Goal: Information Seeking & Learning: Learn about a topic

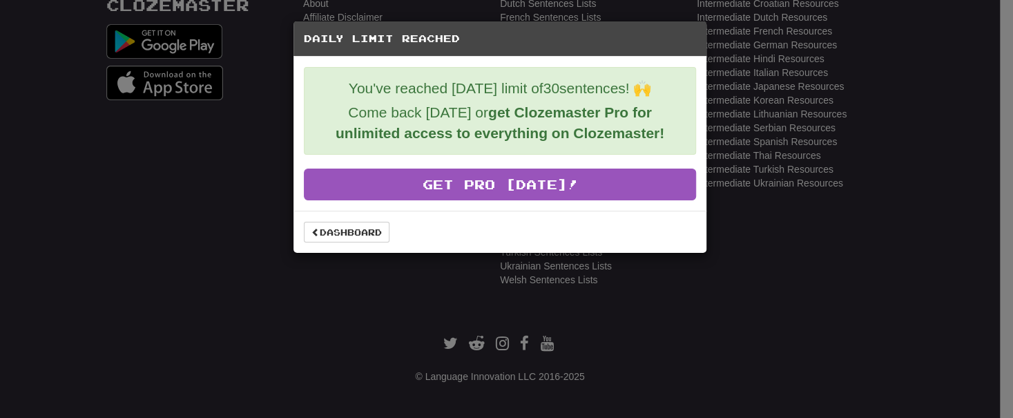
scroll to position [490, 0]
click at [306, 287] on div "Daily Limit Reached You've reached today's limit of 30 sentences! 🙌 Come back t…" at bounding box center [506, 209] width 1013 height 418
click at [350, 229] on link "Dashboard" at bounding box center [347, 232] width 86 height 21
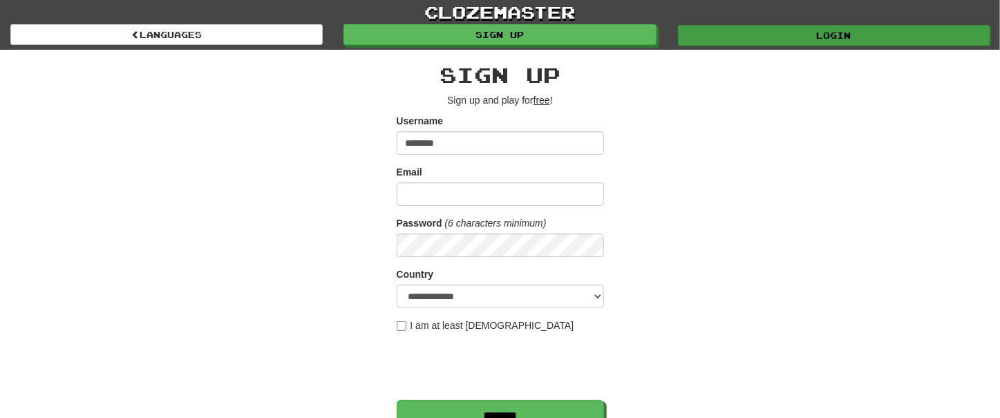
type input "********"
click at [852, 27] on link "Login" at bounding box center [834, 35] width 312 height 21
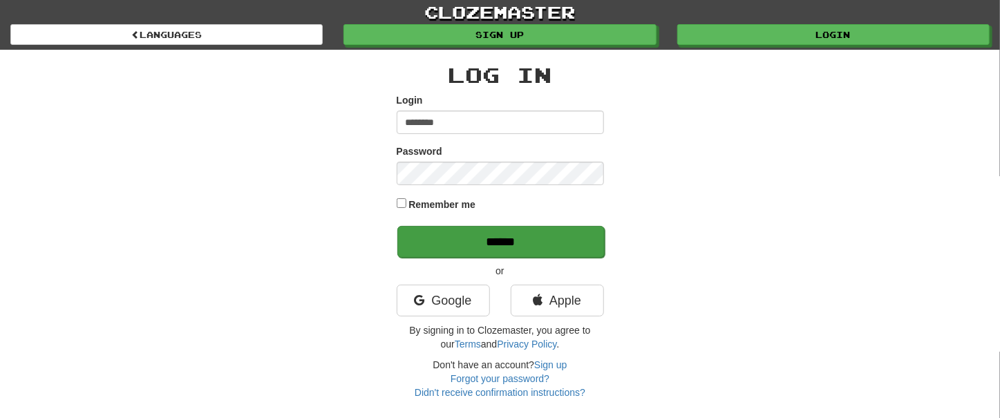
type input "********"
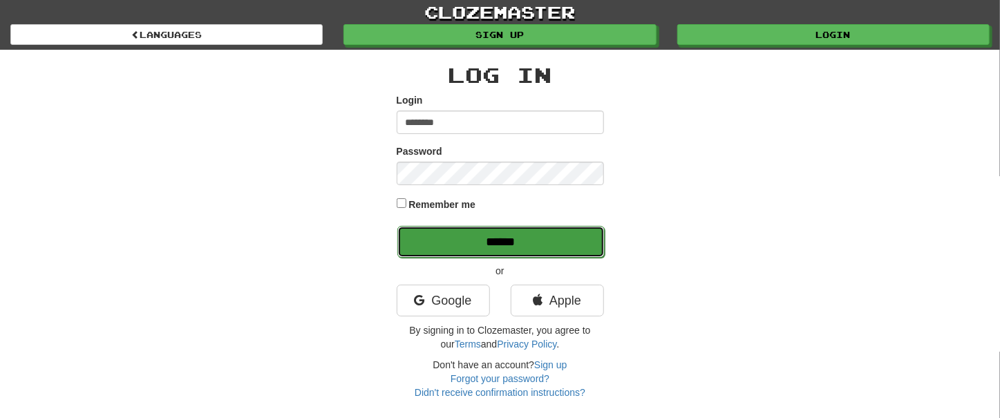
click at [498, 238] on input "******" at bounding box center [500, 242] width 207 height 32
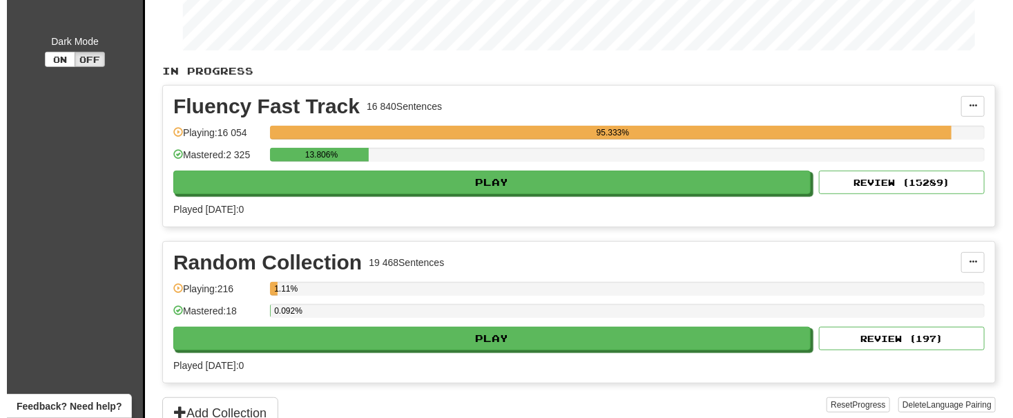
scroll to position [392, 0]
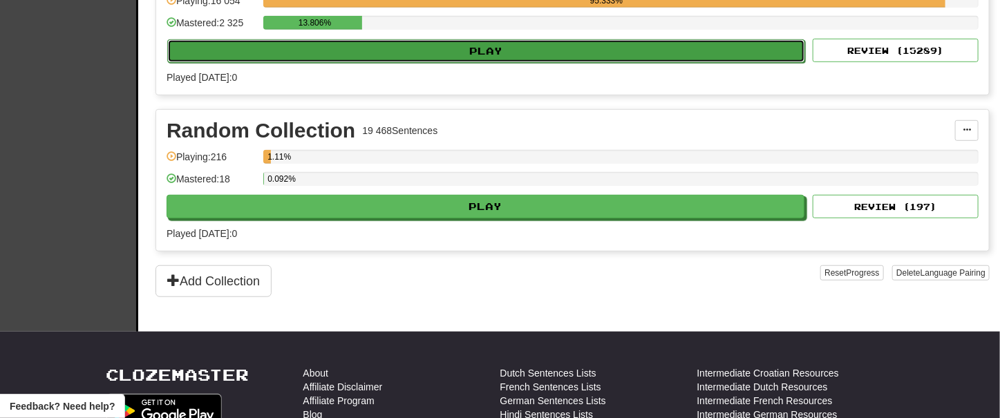
click at [522, 39] on button "Play" at bounding box center [486, 50] width 638 height 23
select select "**"
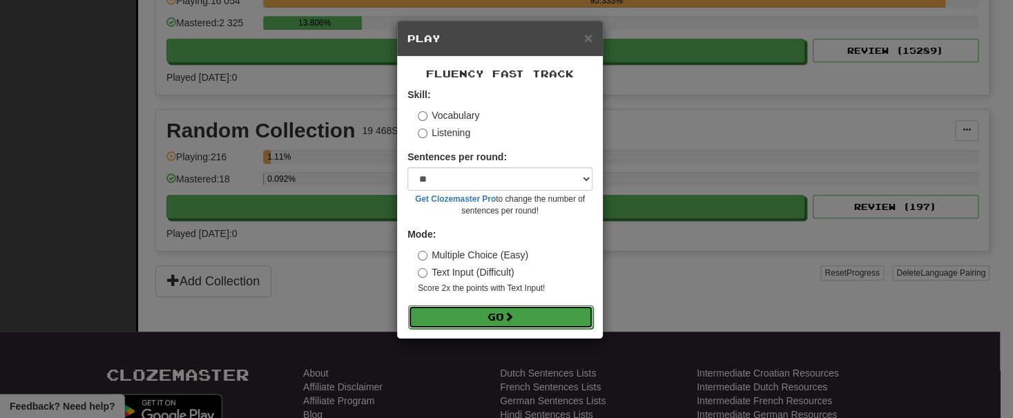
click at [514, 317] on span at bounding box center [509, 317] width 10 height 10
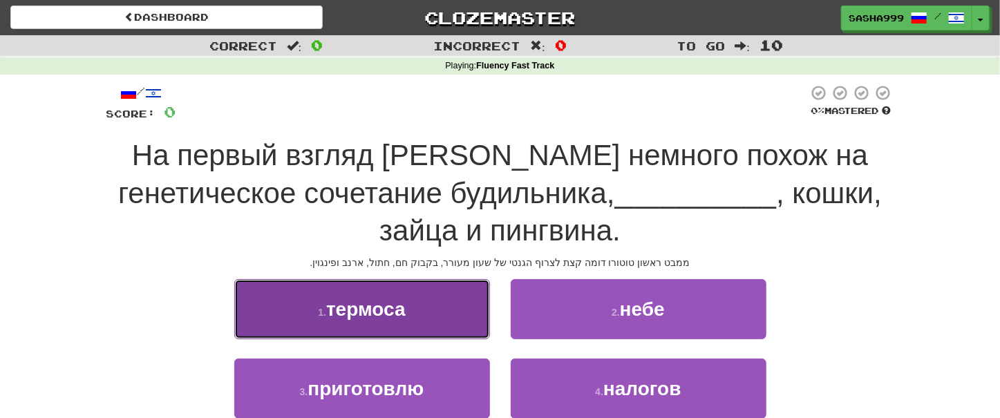
click at [390, 301] on span "термоса" at bounding box center [365, 308] width 79 height 21
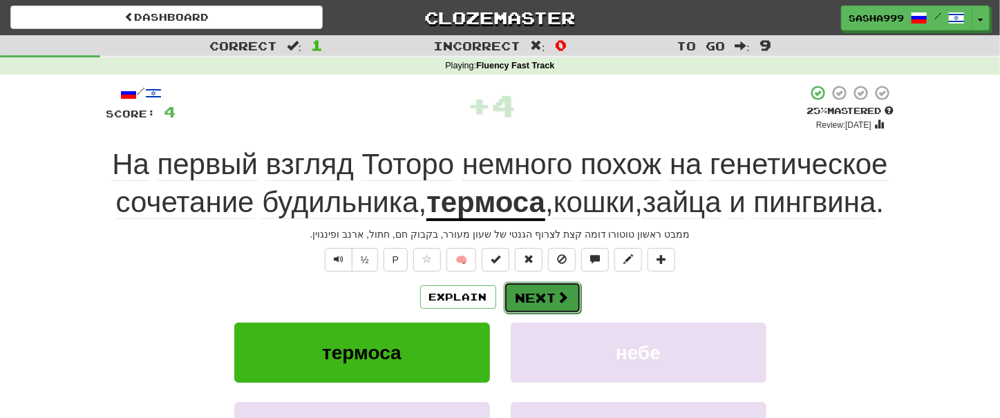
click at [529, 314] on button "Next" at bounding box center [542, 298] width 77 height 32
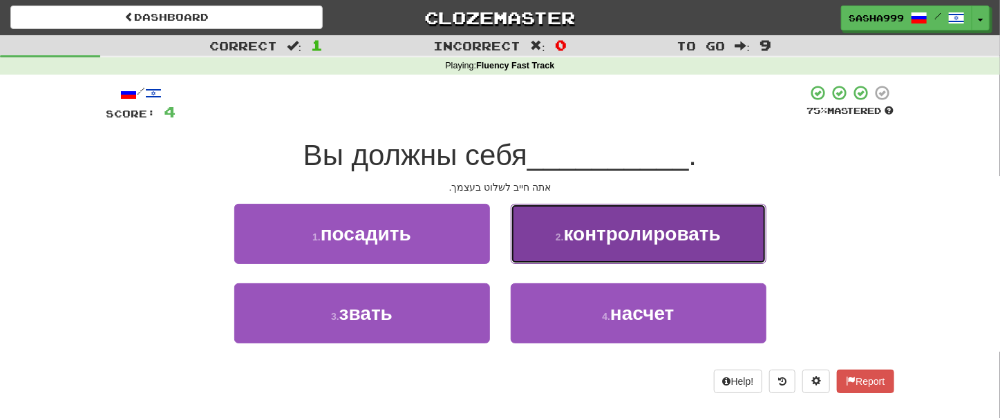
click at [650, 244] on span "контролировать" at bounding box center [642, 233] width 157 height 21
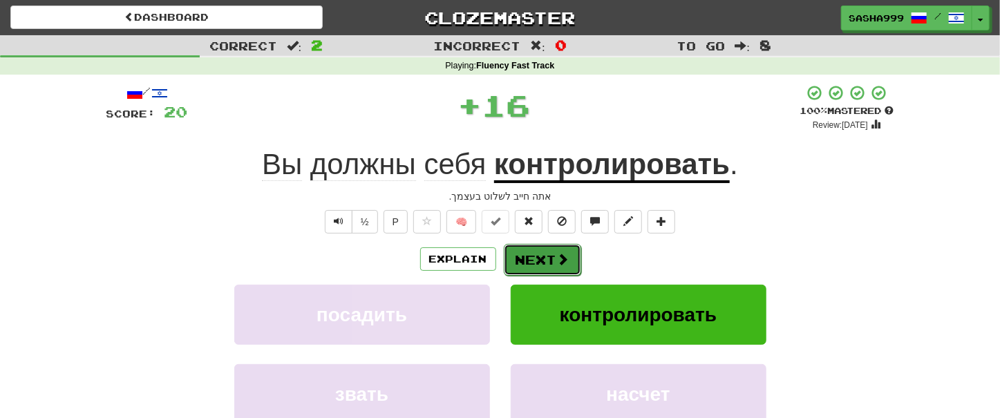
click at [534, 262] on button "Next" at bounding box center [542, 260] width 77 height 32
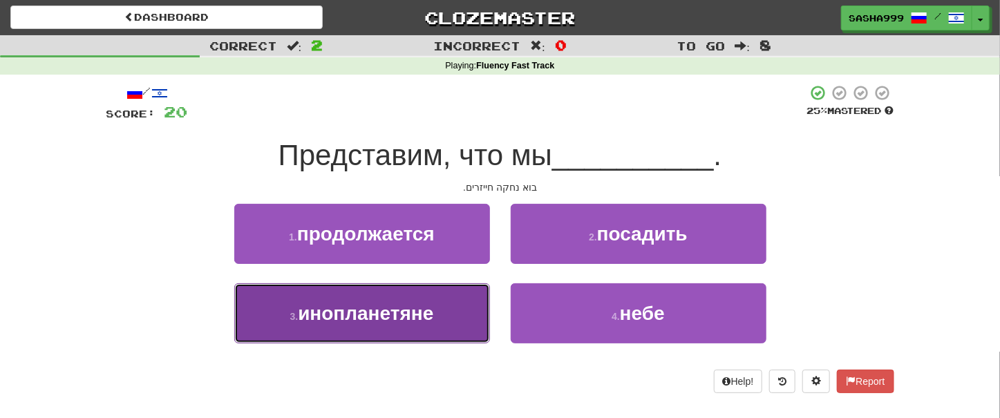
click at [414, 310] on span "инопланетяне" at bounding box center [365, 313] width 135 height 21
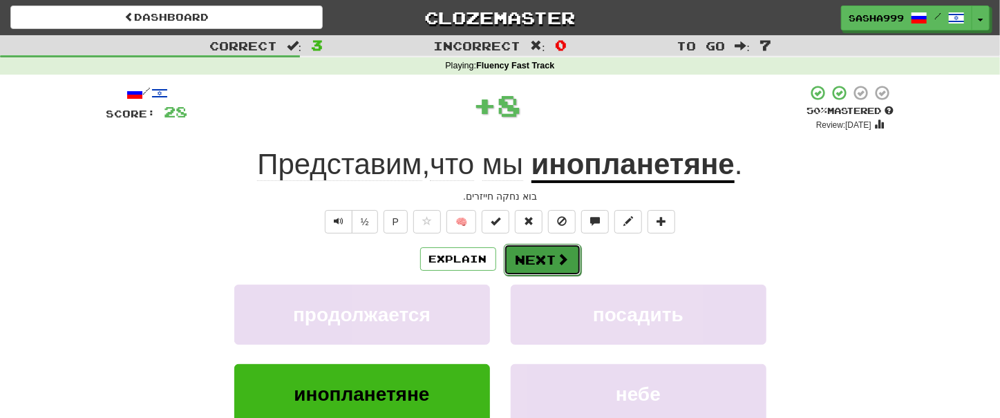
click at [541, 264] on button "Next" at bounding box center [542, 260] width 77 height 32
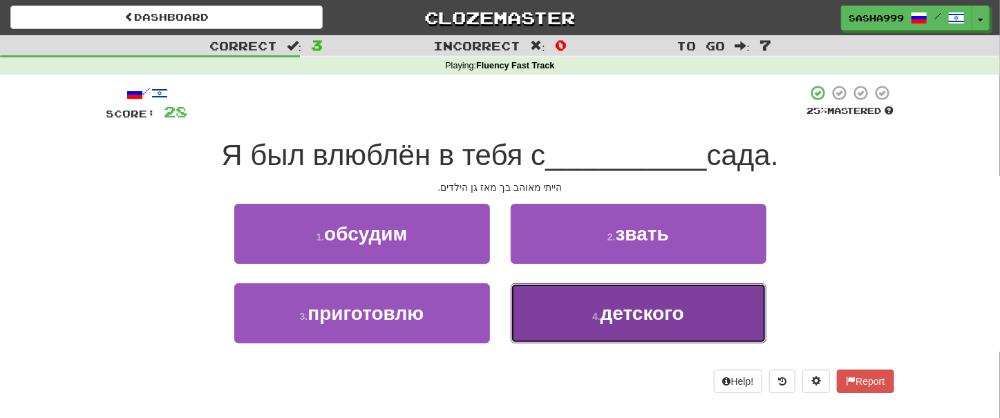
click at [651, 313] on span "детского" at bounding box center [642, 313] width 84 height 21
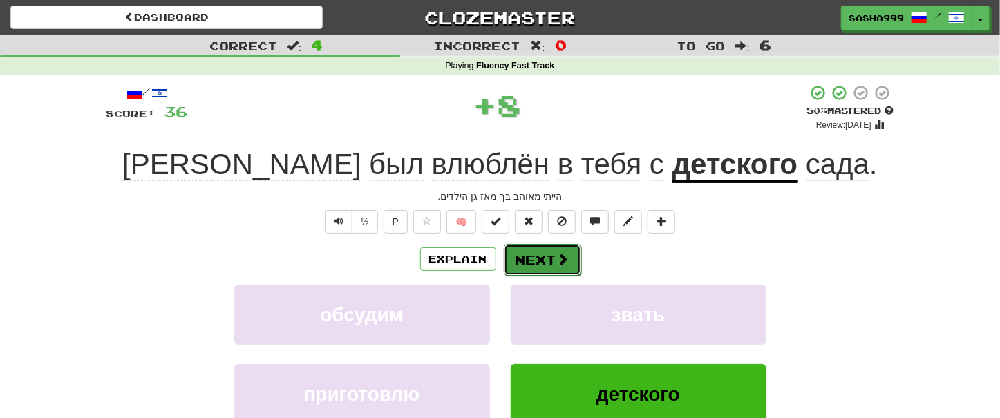
click at [544, 257] on button "Next" at bounding box center [542, 260] width 77 height 32
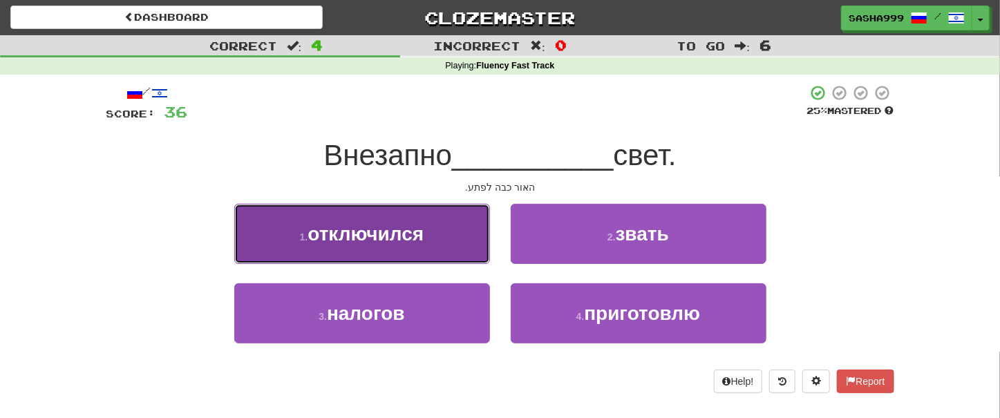
click at [417, 244] on span "отключился" at bounding box center [365, 233] width 116 height 21
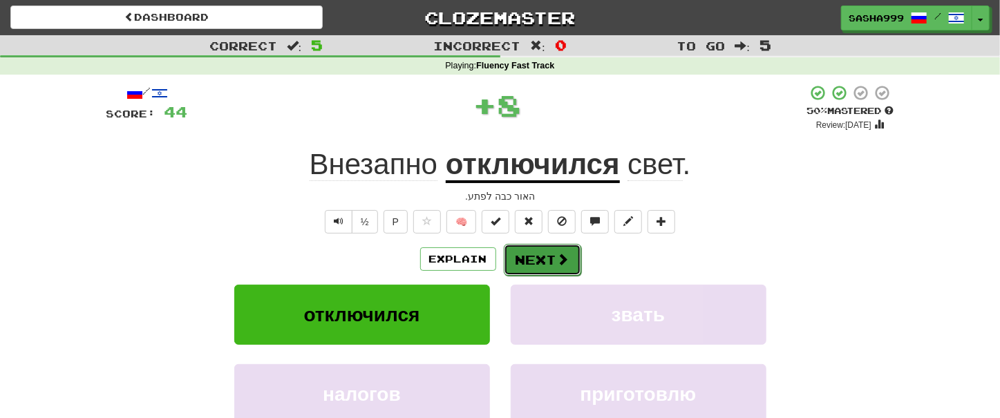
click at [534, 252] on button "Next" at bounding box center [542, 260] width 77 height 32
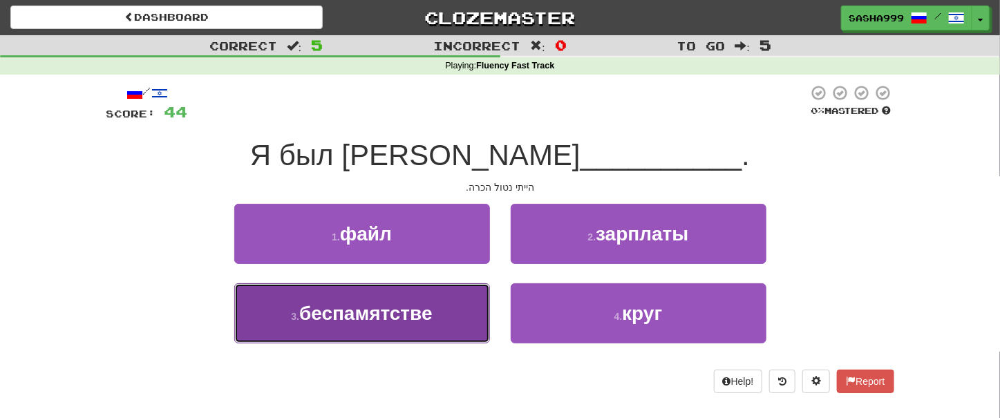
click at [411, 312] on span "беспамятстве" at bounding box center [365, 313] width 133 height 21
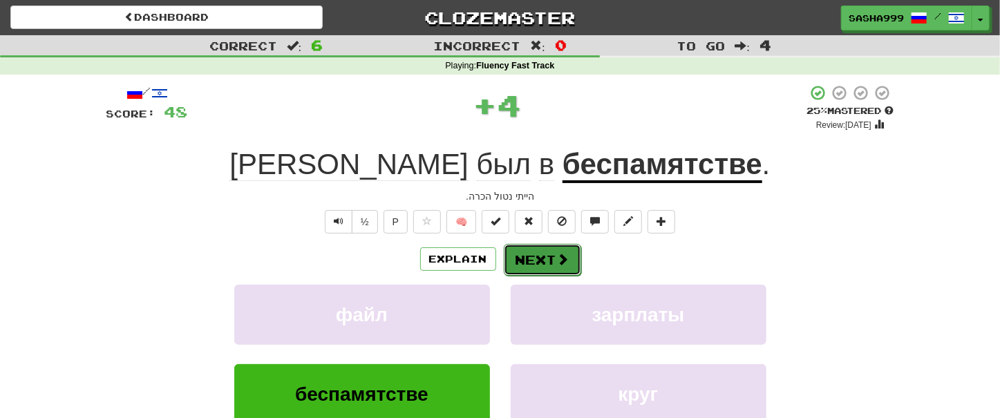
click at [538, 260] on button "Next" at bounding box center [542, 260] width 77 height 32
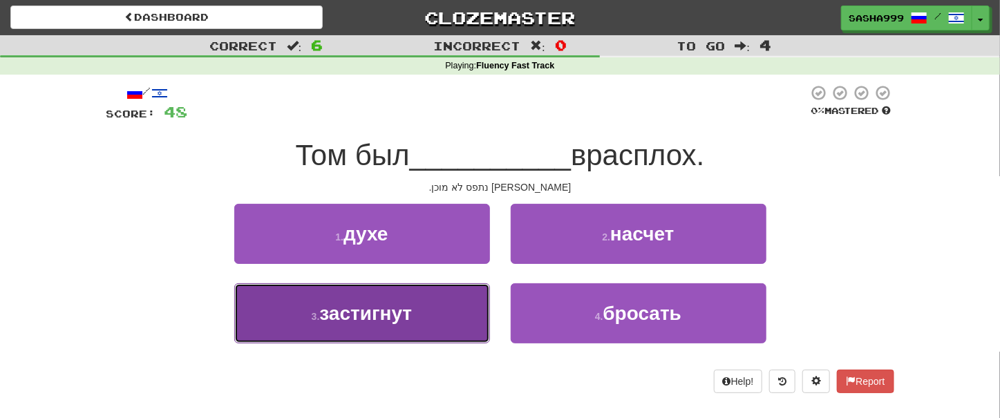
click at [402, 314] on span "застигнут" at bounding box center [365, 313] width 93 height 21
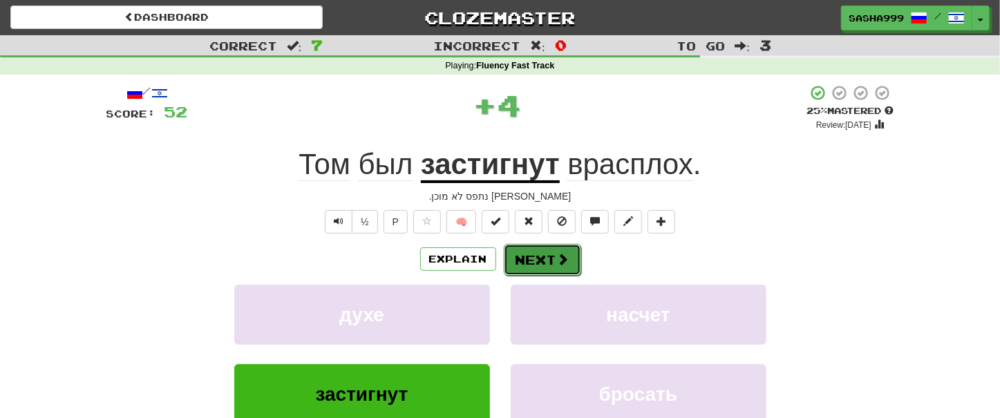
click at [535, 259] on button "Next" at bounding box center [542, 260] width 77 height 32
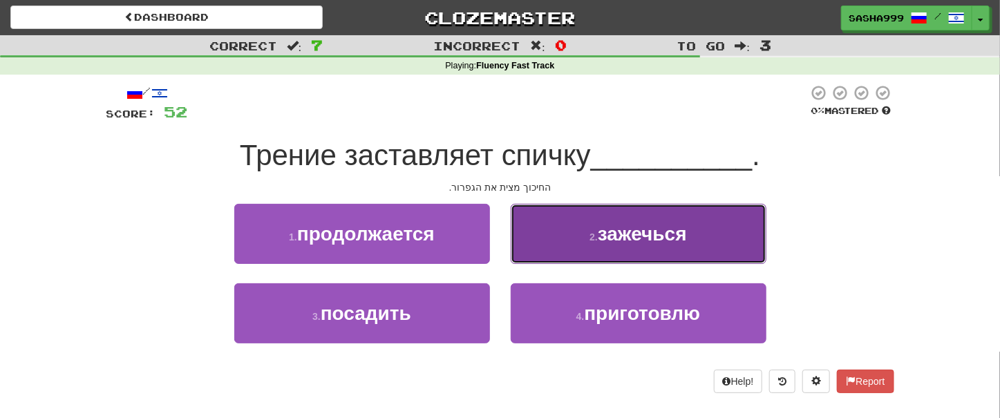
click at [668, 240] on span "зажечься" at bounding box center [642, 233] width 89 height 21
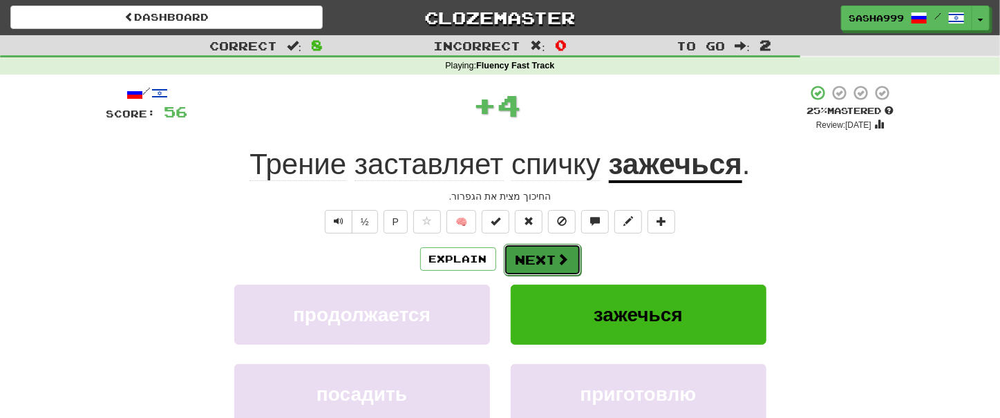
click at [567, 264] on span at bounding box center [563, 259] width 12 height 12
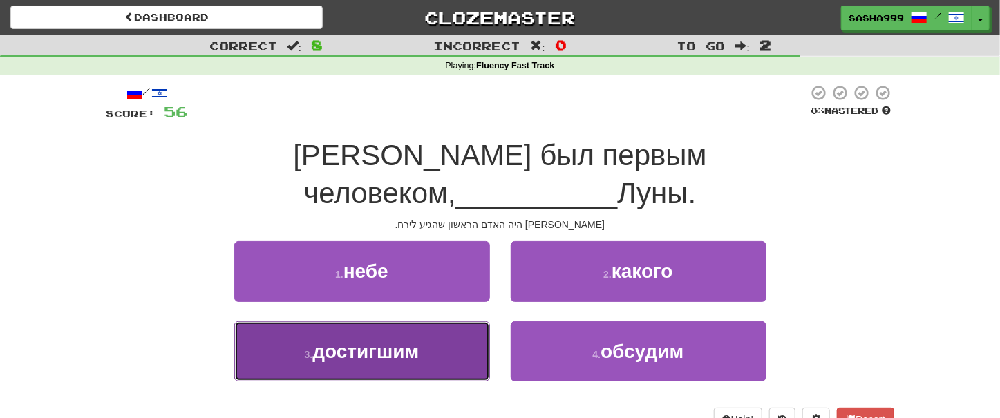
click at [416, 341] on span "достигшим" at bounding box center [365, 351] width 106 height 21
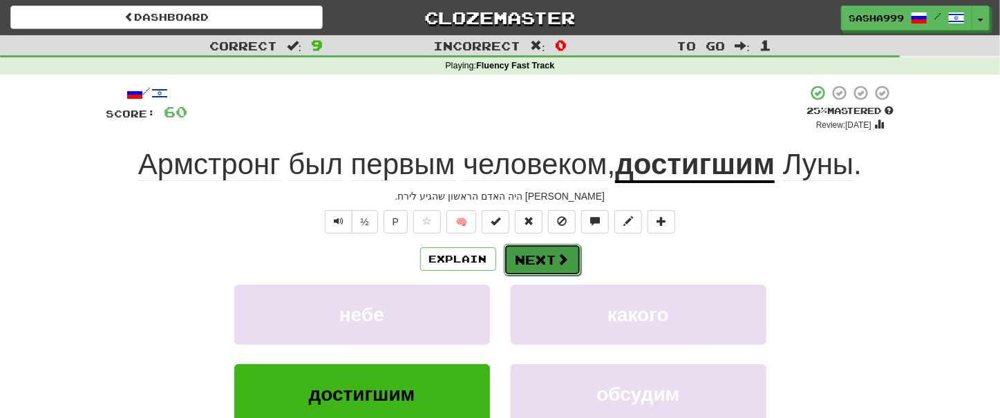
click at [559, 256] on span at bounding box center [563, 259] width 12 height 12
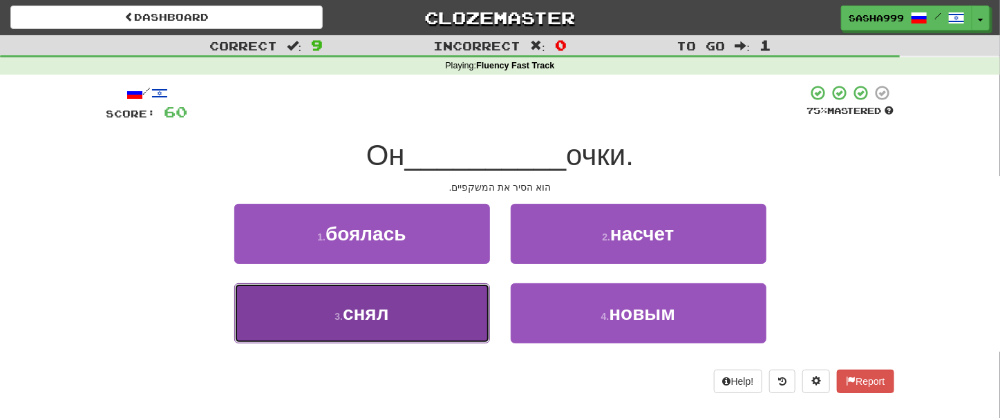
click at [374, 307] on span "снял" at bounding box center [366, 313] width 46 height 21
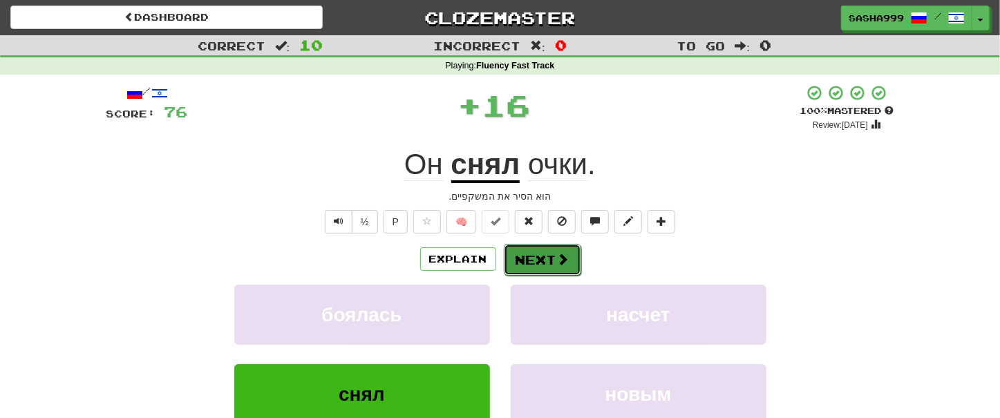
click at [531, 262] on button "Next" at bounding box center [542, 260] width 77 height 32
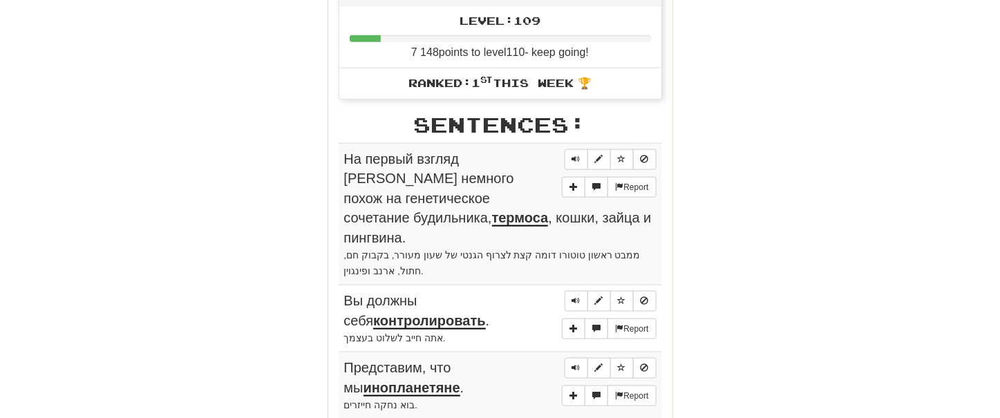
scroll to position [785, 0]
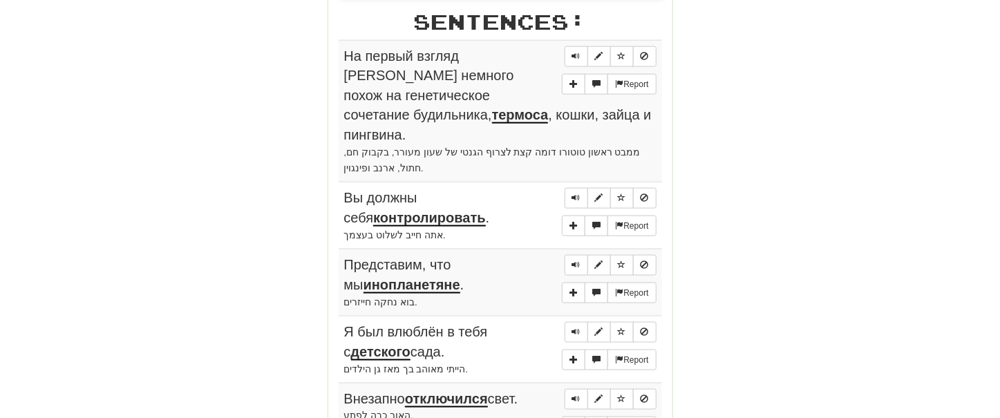
drag, startPoint x: 341, startPoint y: 38, endPoint x: 498, endPoint y: 234, distance: 251.1
click at [498, 234] on div "Sentences: Report На первый взгляд Тоторо немного похож на генетическое сочетан…" at bounding box center [499, 401] width 323 height 783
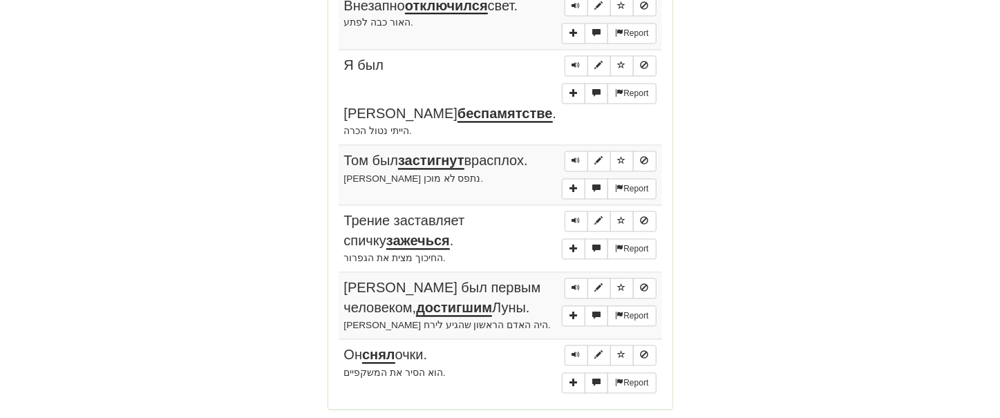
click at [452, 365] on div "הוא הסיר את המשקפיים." at bounding box center [500, 373] width 312 height 16
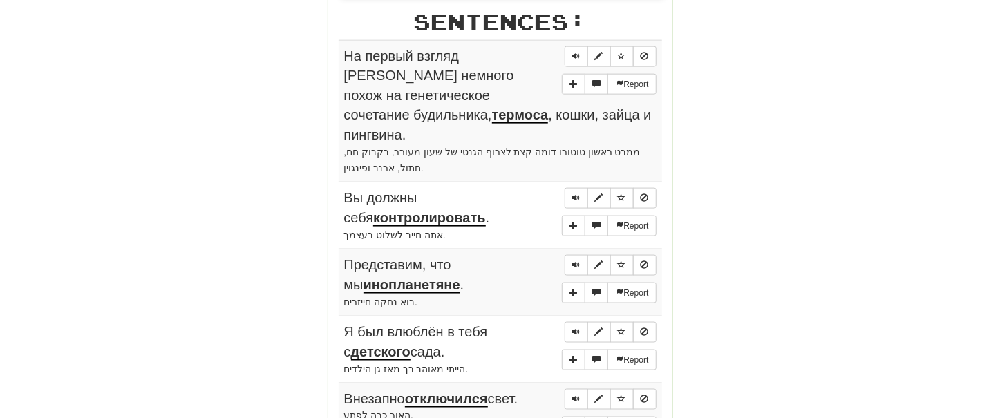
drag, startPoint x: 322, startPoint y: 48, endPoint x: 524, endPoint y: 251, distance: 287.2
click at [524, 251] on div "Round Results Stats: Score: + 76 Time: 1 : 0 9 New: 5 Review: 5 Correct: 10 Inc…" at bounding box center [499, 101] width 787 height 1425
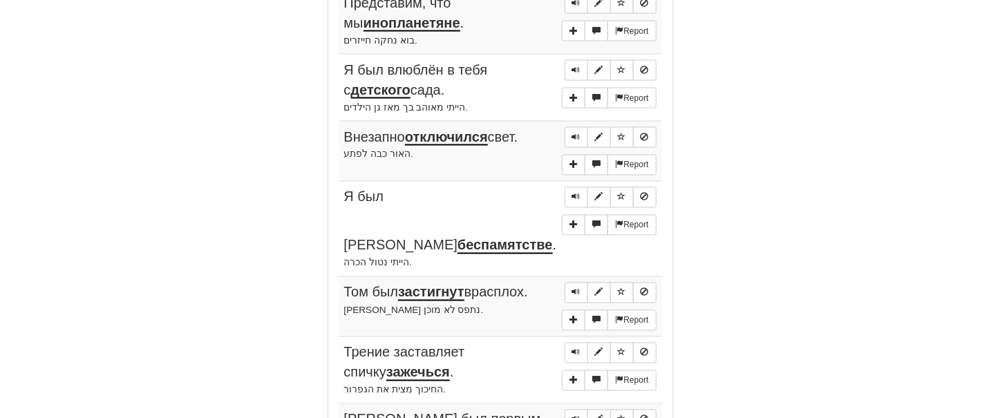
scroll to position [1178, 0]
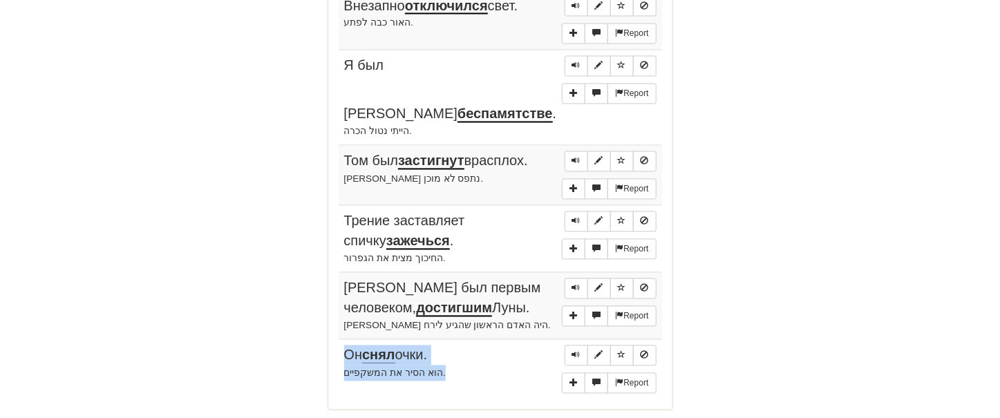
click at [457, 340] on td "Report Он снял очки. הוא הסיר את המשקפיים." at bounding box center [499, 370] width 323 height 60
copy td "Он снял очки. הוא הסיר את המשקפיים."
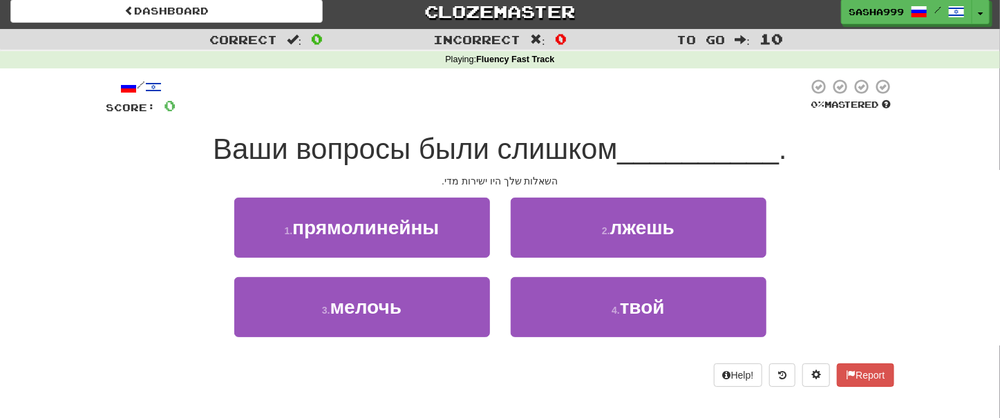
scroll to position [5, 0]
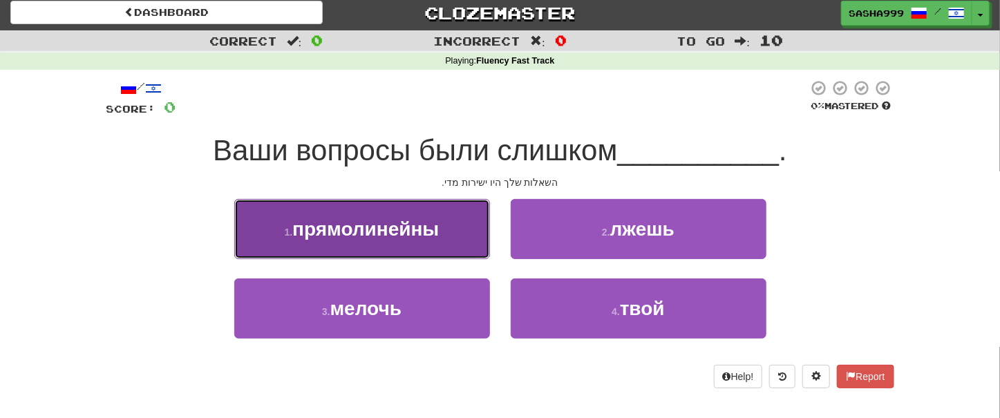
click at [410, 229] on span "прямолинейны" at bounding box center [365, 228] width 146 height 21
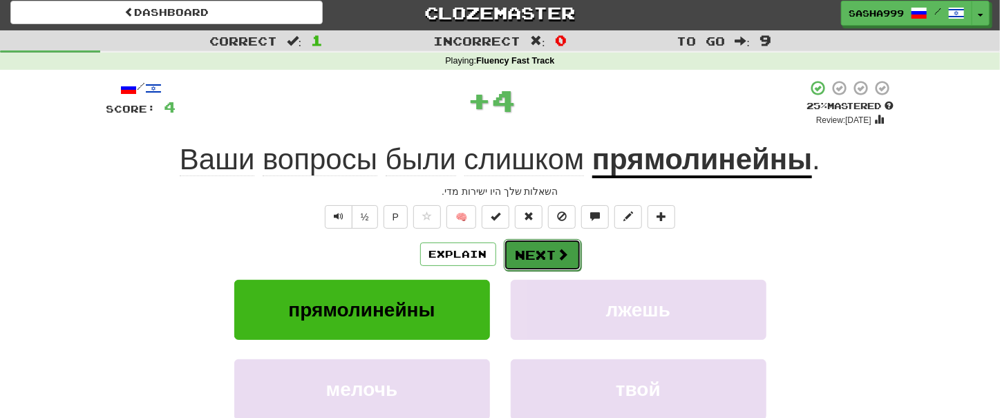
click at [529, 258] on button "Next" at bounding box center [542, 255] width 77 height 32
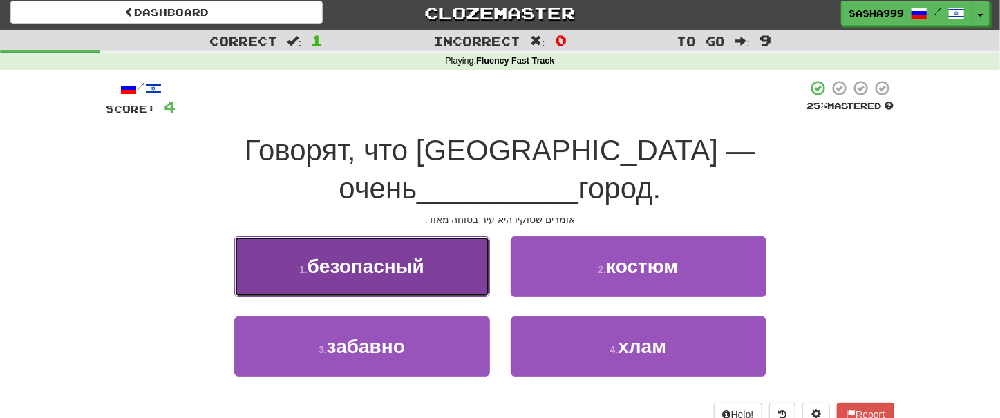
click at [376, 256] on span "безопасный" at bounding box center [365, 266] width 117 height 21
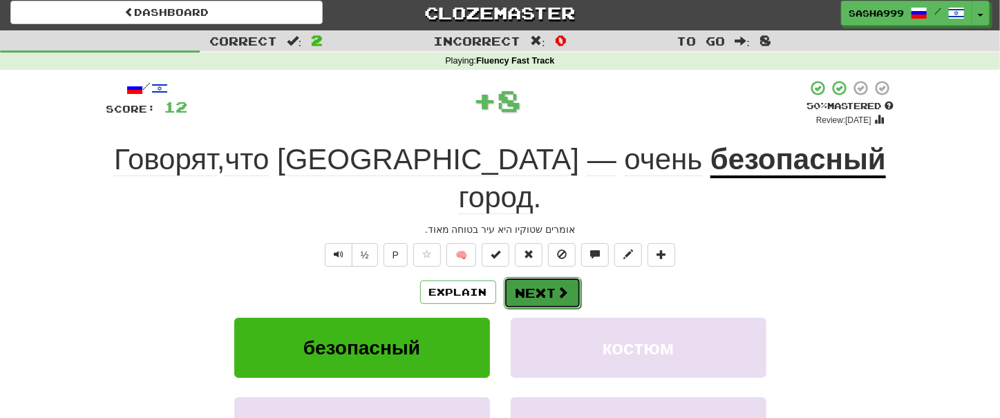
click at [551, 277] on button "Next" at bounding box center [542, 293] width 77 height 32
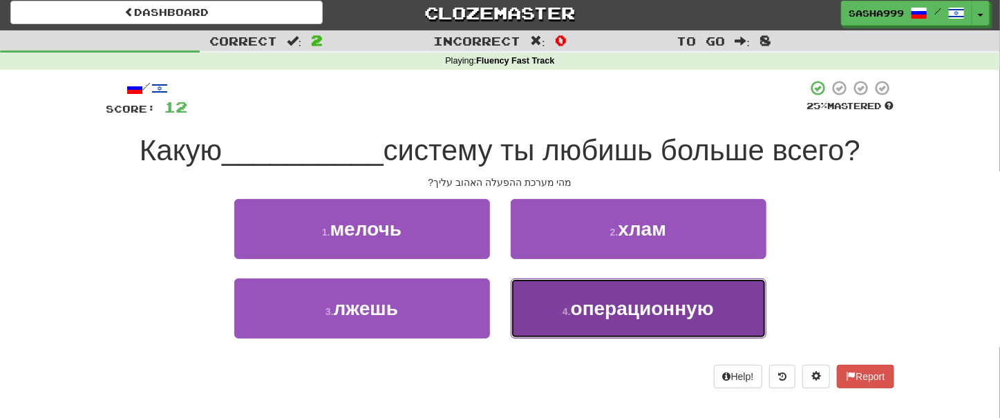
click at [599, 318] on span "операционную" at bounding box center [642, 308] width 143 height 21
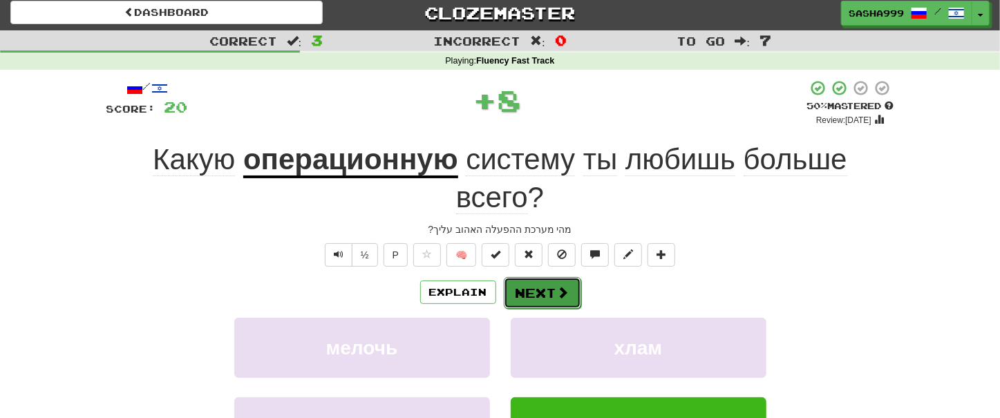
click at [527, 284] on button "Next" at bounding box center [542, 293] width 77 height 32
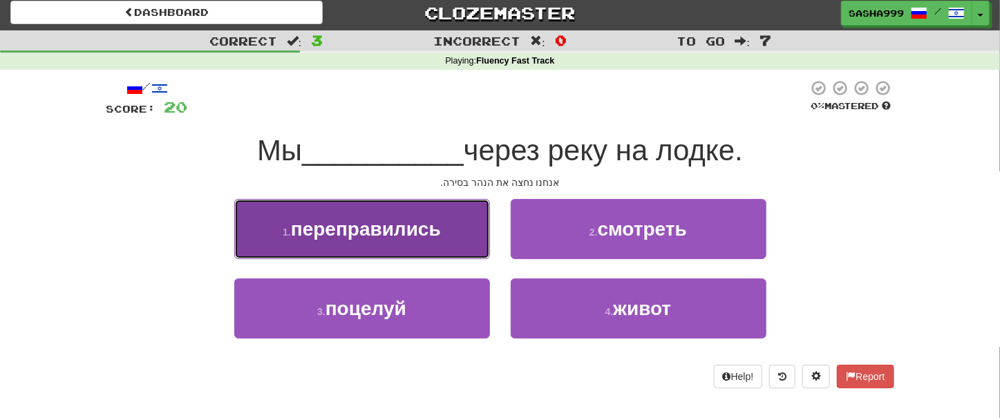
click at [379, 217] on button "1 . переправились" at bounding box center [362, 229] width 256 height 60
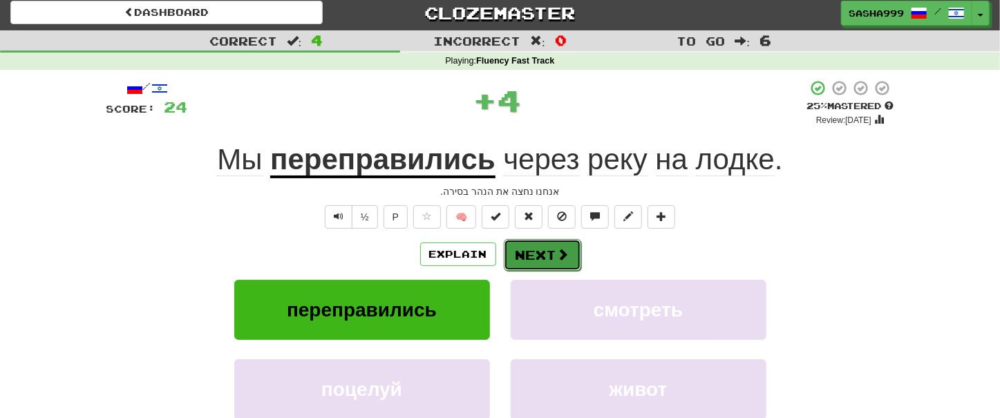
click at [531, 260] on button "Next" at bounding box center [542, 255] width 77 height 32
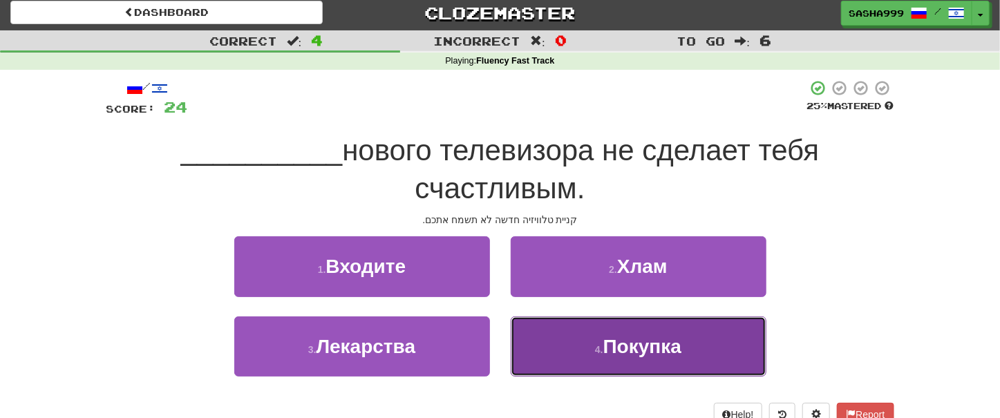
click at [601, 359] on button "4 . Покупка" at bounding box center [638, 346] width 256 height 60
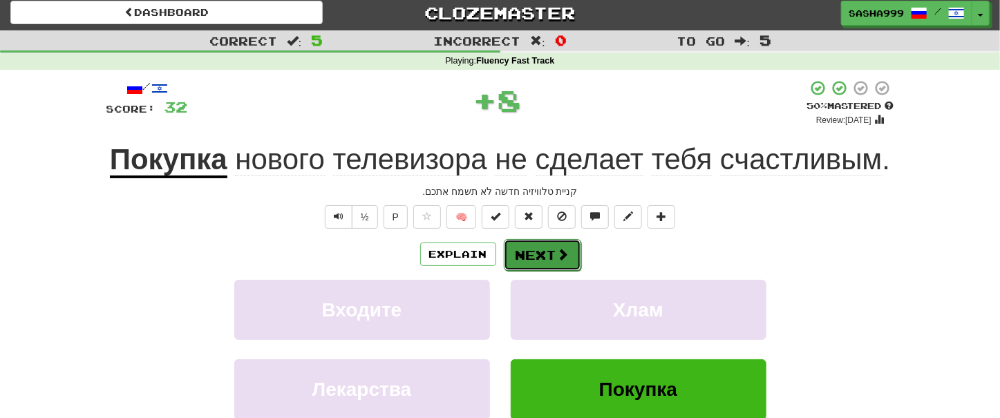
click at [544, 257] on button "Next" at bounding box center [542, 255] width 77 height 32
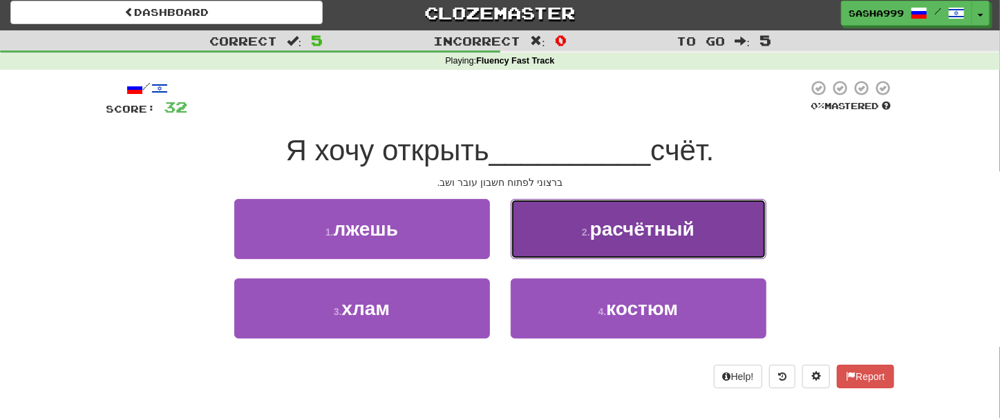
click at [612, 227] on span "расчётный" at bounding box center [642, 228] width 104 height 21
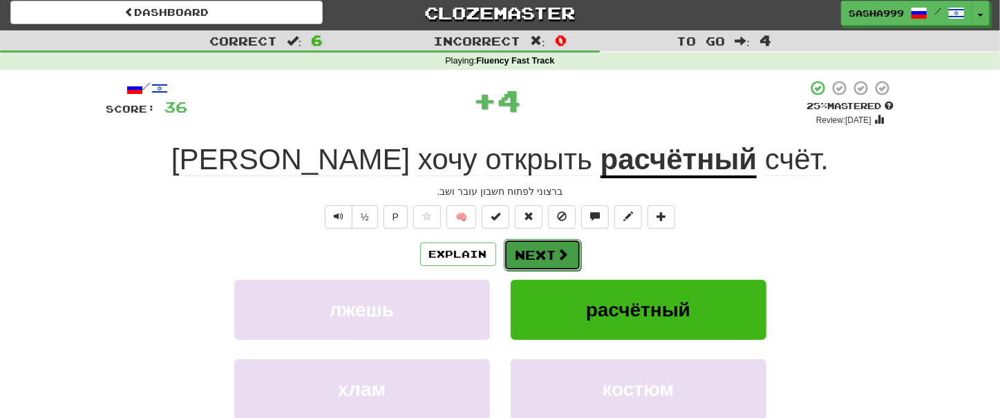
click at [555, 240] on button "Next" at bounding box center [542, 255] width 77 height 32
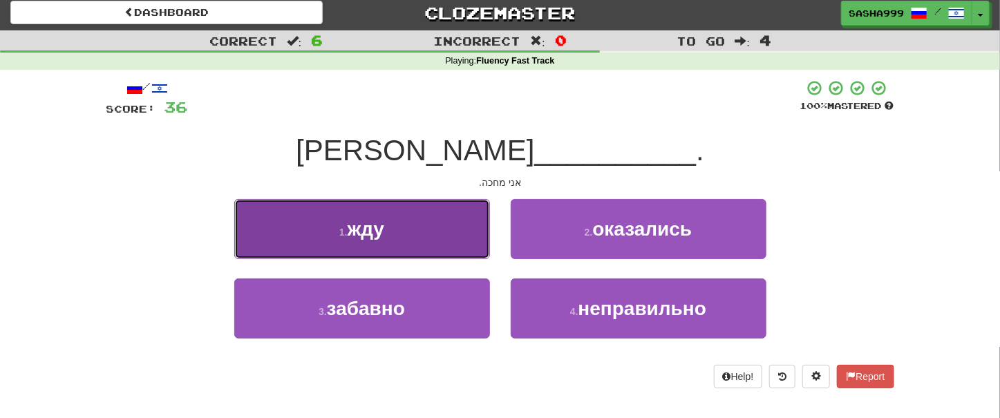
click at [362, 220] on span "жду" at bounding box center [365, 228] width 37 height 21
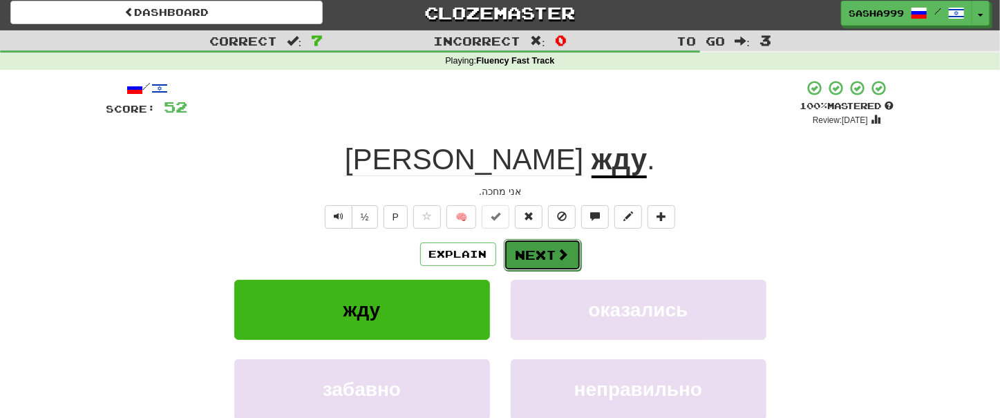
click at [562, 253] on span at bounding box center [563, 254] width 12 height 12
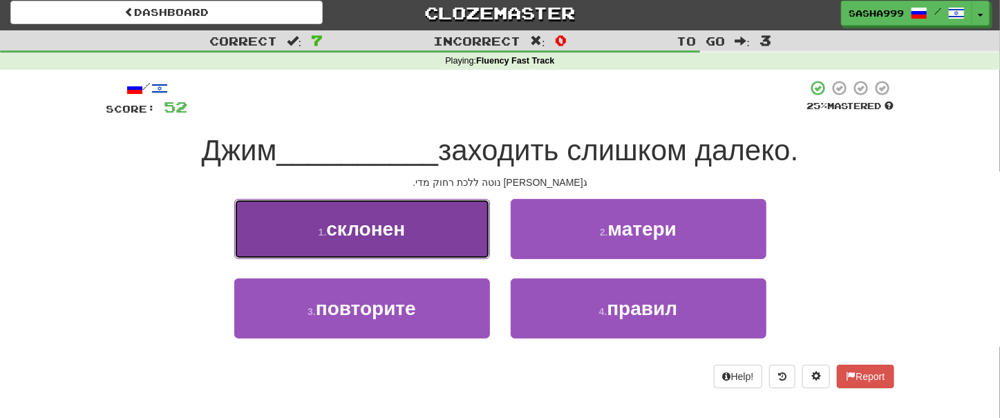
click at [378, 240] on button "1 . склонен" at bounding box center [362, 229] width 256 height 60
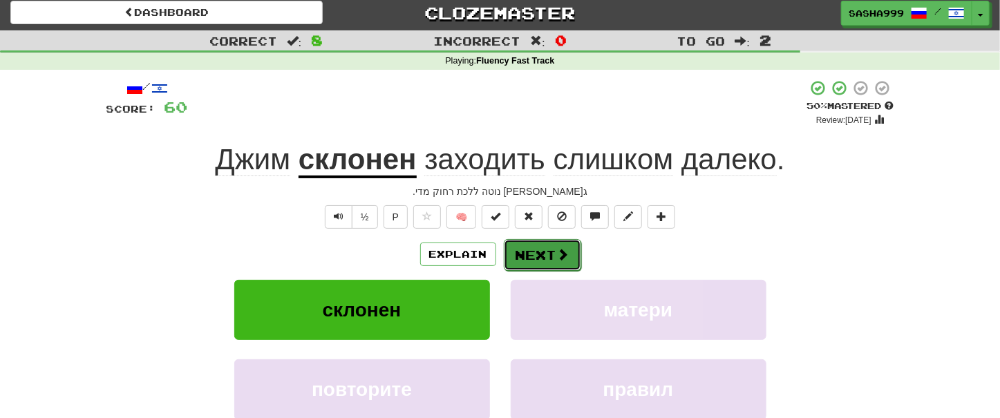
click at [549, 253] on button "Next" at bounding box center [542, 255] width 77 height 32
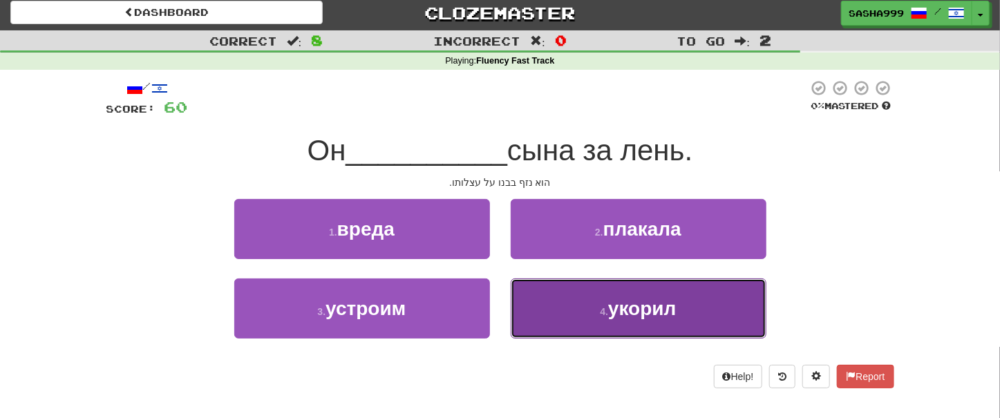
click at [695, 325] on button "4 . укорил" at bounding box center [638, 308] width 256 height 60
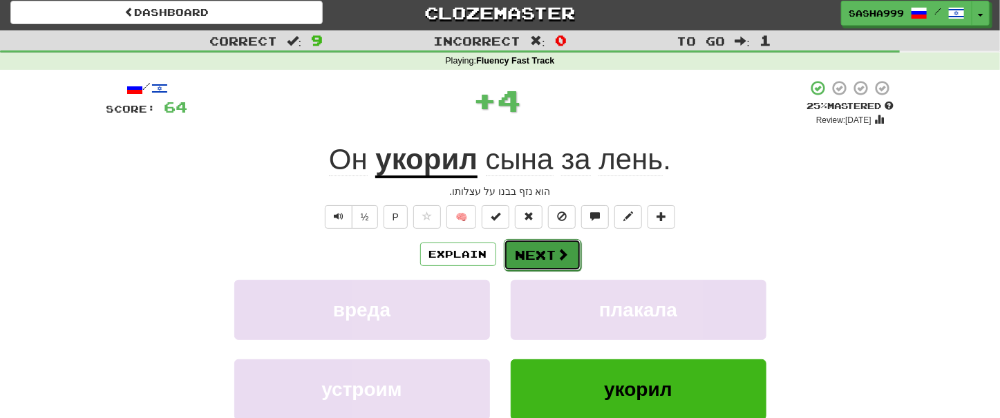
click at [558, 254] on span at bounding box center [563, 254] width 12 height 12
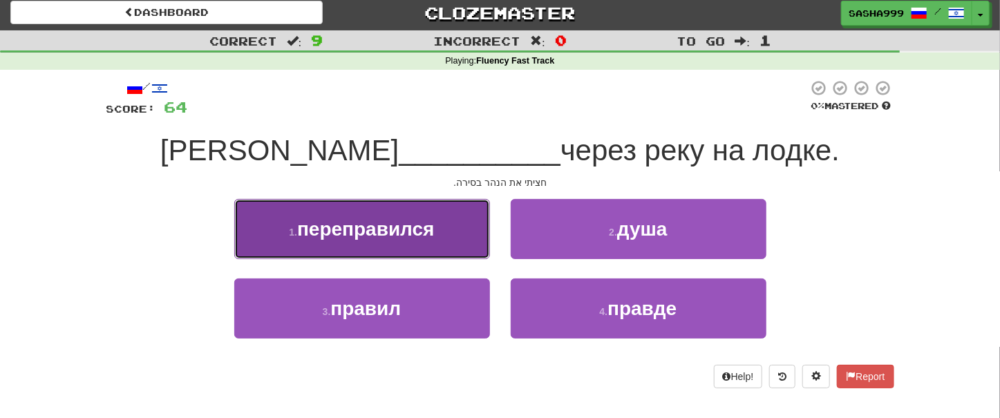
click at [385, 233] on span "переправился" at bounding box center [365, 228] width 137 height 21
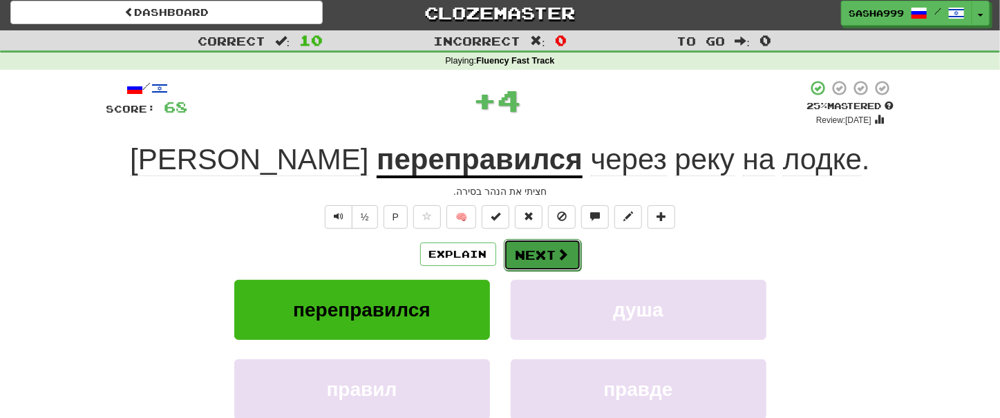
click at [533, 251] on button "Next" at bounding box center [542, 255] width 77 height 32
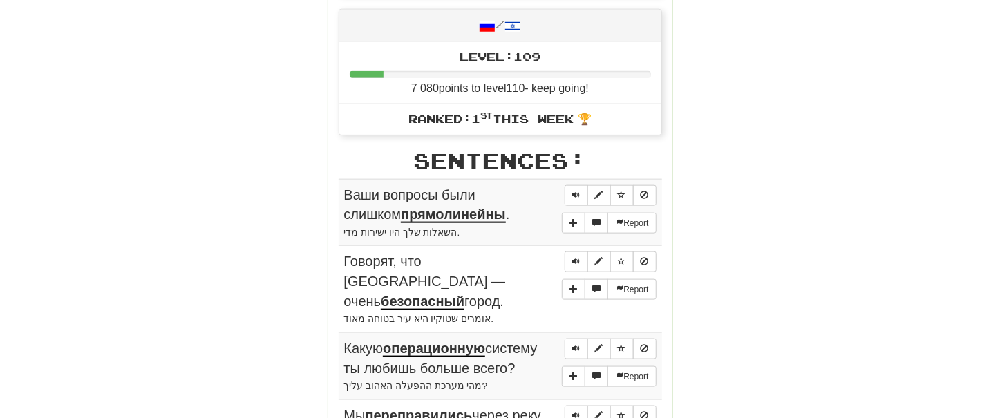
scroll to position [790, 0]
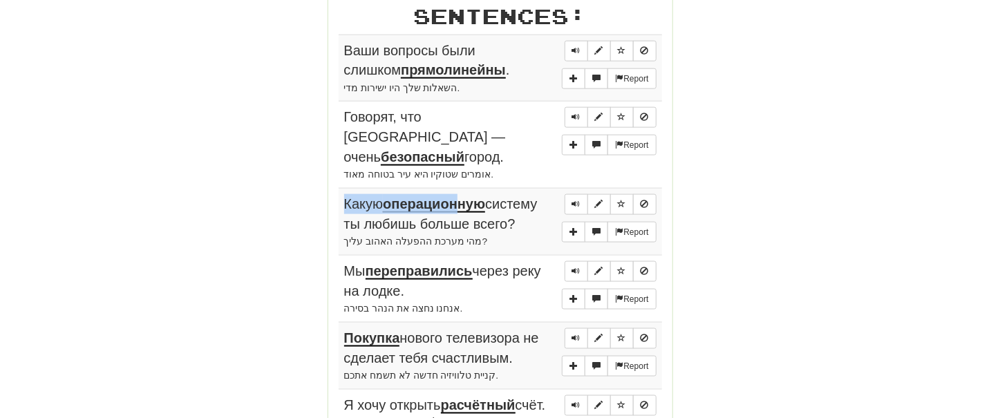
drag, startPoint x: 332, startPoint y: 35, endPoint x: 457, endPoint y: 169, distance: 184.3
click at [457, 169] on div "Stats: Score: + 68 Time: 1 : 36 New: 5 Review: 5 Correct: 10 Incorrect: 0 Get f…" at bounding box center [500, 88] width 344 height 1347
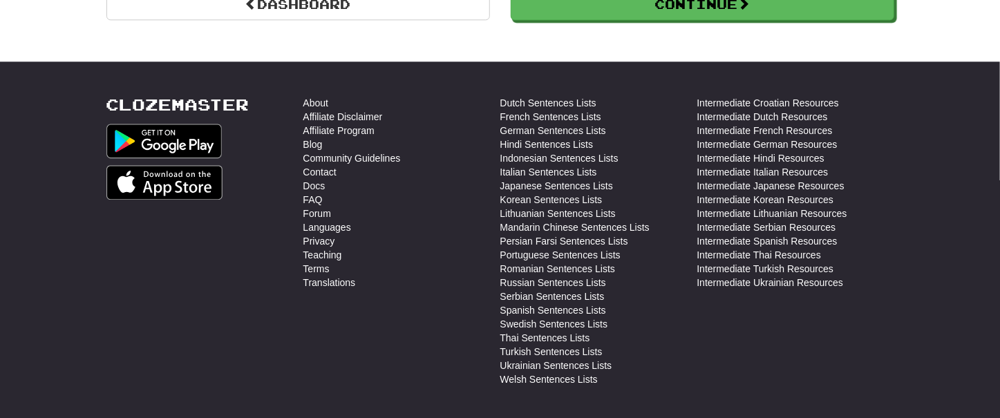
scroll to position [1183, 0]
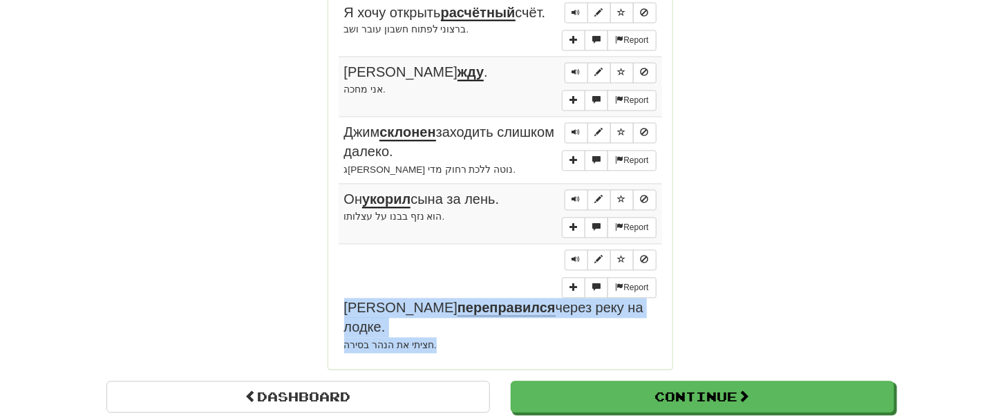
click at [441, 338] on div "חציתי את הנהר בסירה." at bounding box center [500, 346] width 312 height 16
copy td "Я переправился через реку на лодке. חציתי את הנהר בסירה."
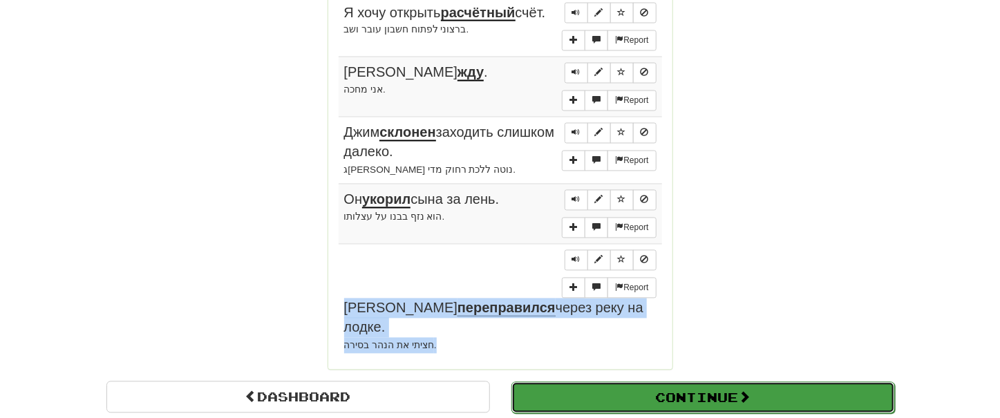
click at [640, 382] on button "Continue" at bounding box center [702, 398] width 383 height 32
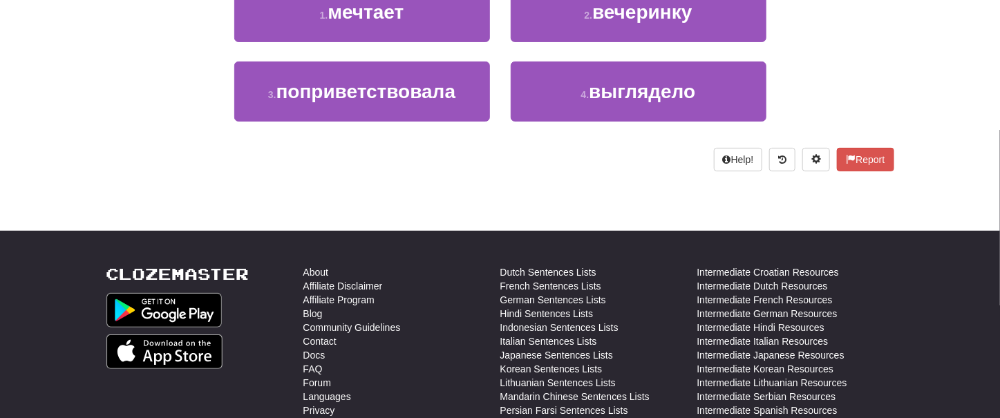
scroll to position [1, 0]
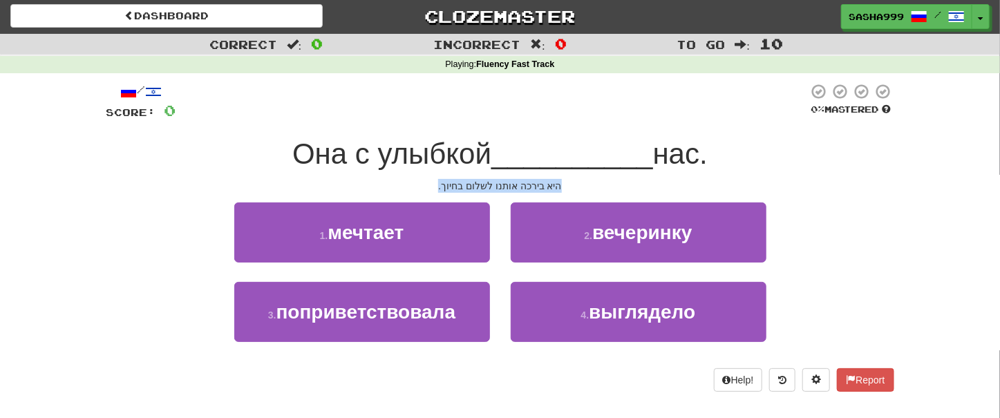
drag, startPoint x: 419, startPoint y: 184, endPoint x: 583, endPoint y: 178, distance: 163.8
click at [583, 178] on div "/ Score: 0 0 % Mastered Она с улыбкой __________ нас. היא בירכה אותנו לשלום בחי…" at bounding box center [499, 237] width 787 height 309
copy div "היא בירכה אותנו לשלום בחיוך."
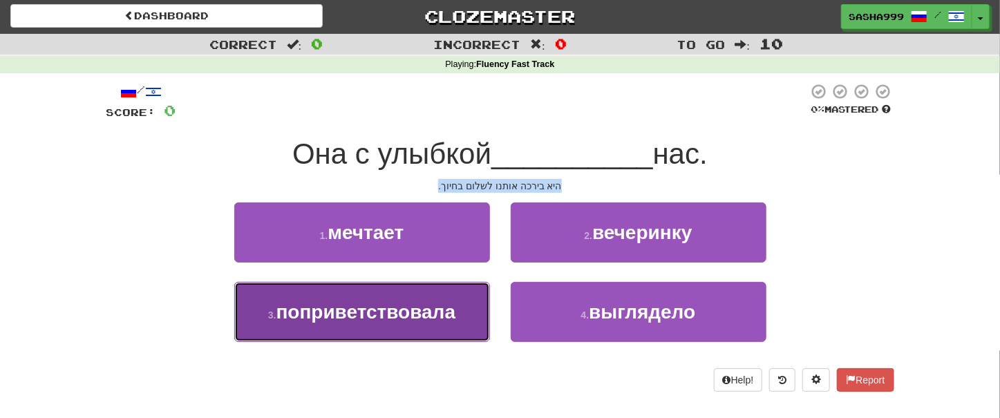
click at [398, 316] on span "поприветствовала" at bounding box center [366, 311] width 180 height 21
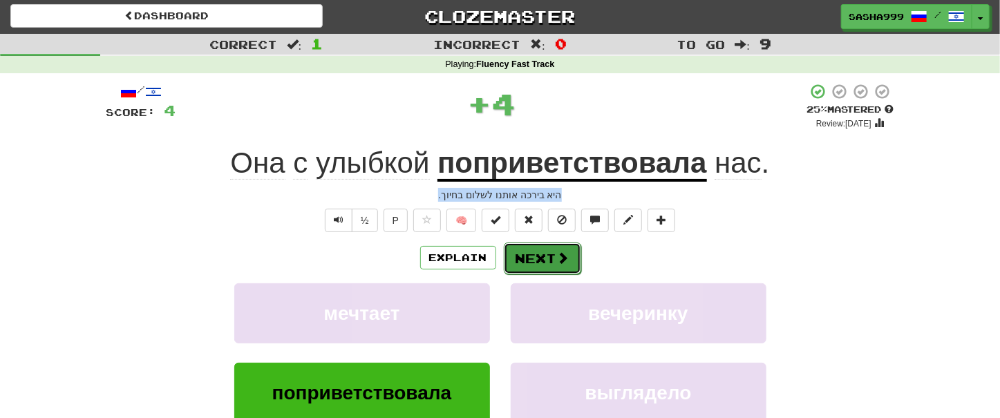
click at [557, 254] on span at bounding box center [563, 257] width 12 height 12
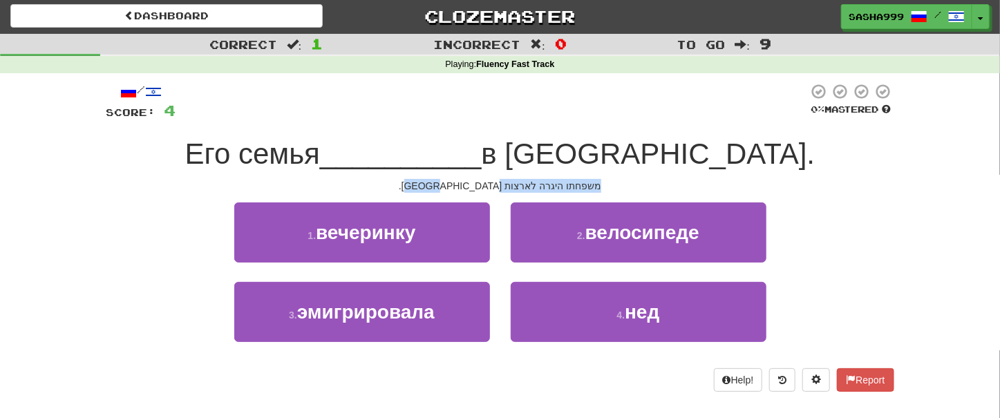
drag, startPoint x: 410, startPoint y: 189, endPoint x: 562, endPoint y: 182, distance: 152.8
click at [562, 182] on div "משפחתו היגרה לארצות הברית." at bounding box center [499, 186] width 787 height 14
copy div "משפחתו היגרה לארצות הברית."
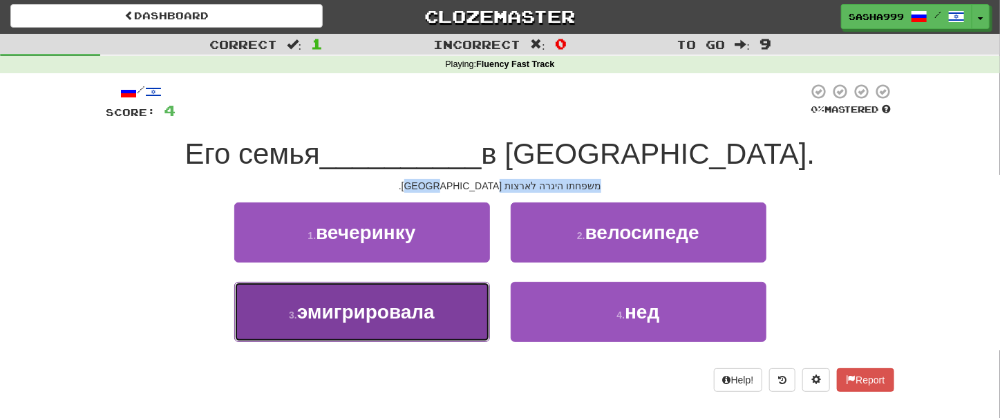
click at [428, 316] on span "эмигрировала" at bounding box center [365, 311] width 137 height 21
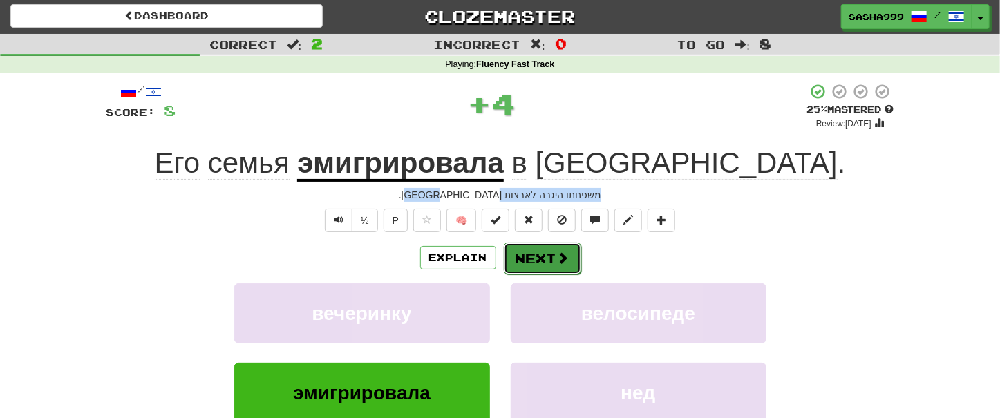
click at [540, 257] on button "Next" at bounding box center [542, 258] width 77 height 32
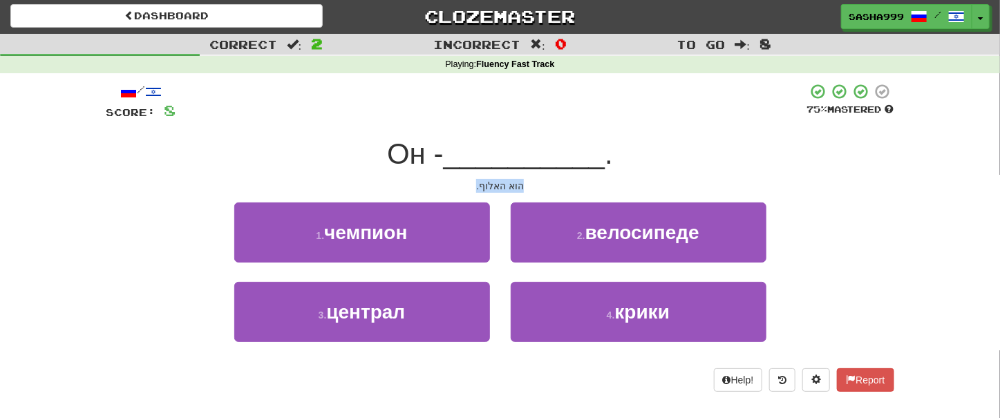
drag, startPoint x: 472, startPoint y: 179, endPoint x: 540, endPoint y: 178, distance: 67.7
click at [540, 178] on div "/ Score: 8 75 % Mastered Он - __________ . הוא האלוף. 1 . чемпион 2 . велосипед…" at bounding box center [499, 237] width 787 height 309
copy div "הוא האלוף."
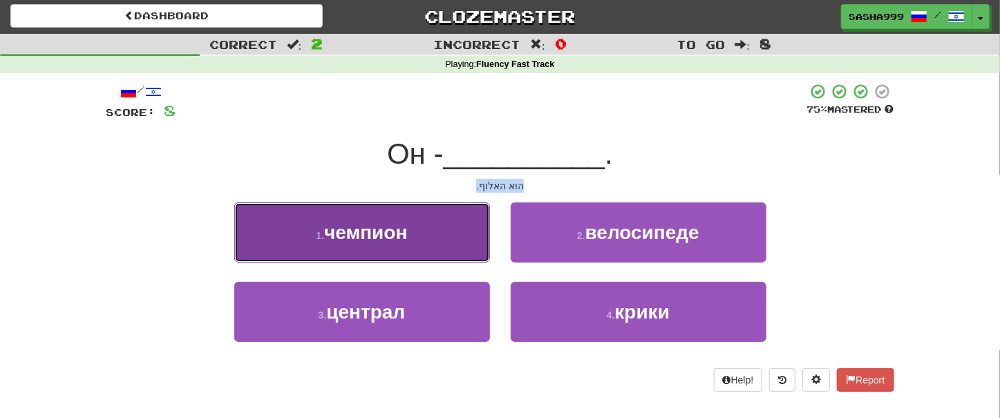
click at [401, 231] on span "чемпион" at bounding box center [365, 232] width 83 height 21
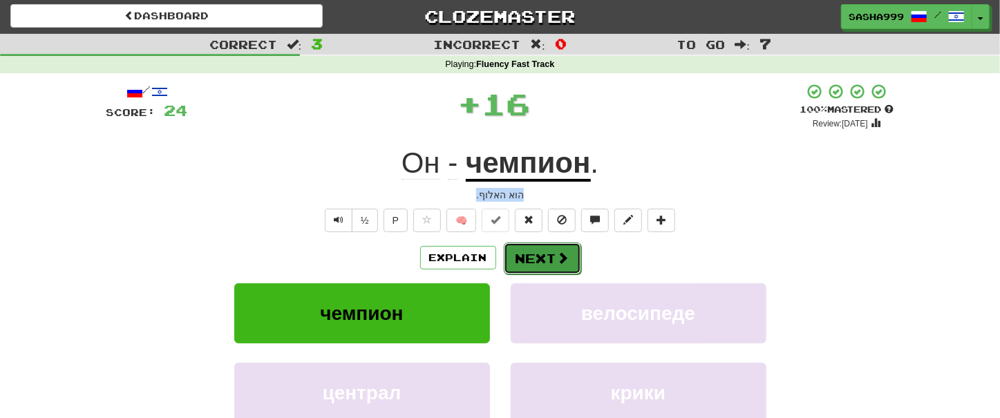
click at [567, 260] on span at bounding box center [563, 257] width 12 height 12
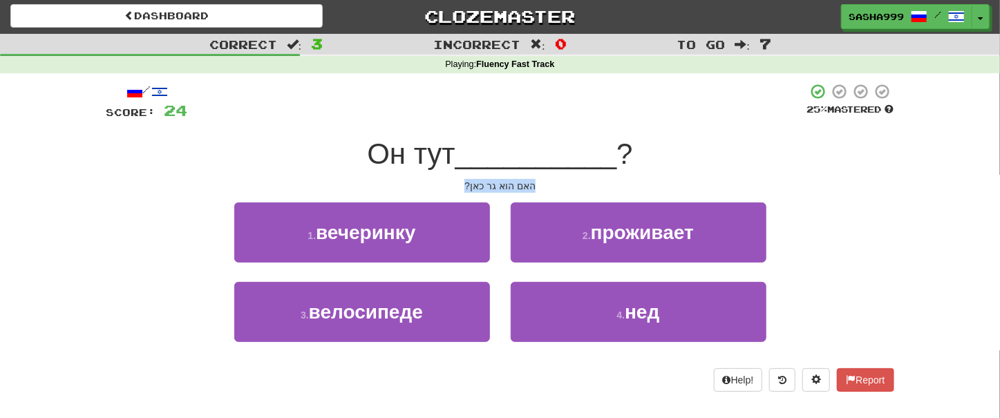
drag, startPoint x: 443, startPoint y: 189, endPoint x: 562, endPoint y: 186, distance: 119.6
click at [562, 186] on div "האם הוא גר כאן?" at bounding box center [499, 186] width 787 height 14
copy div "האם הוא גר כאן?"
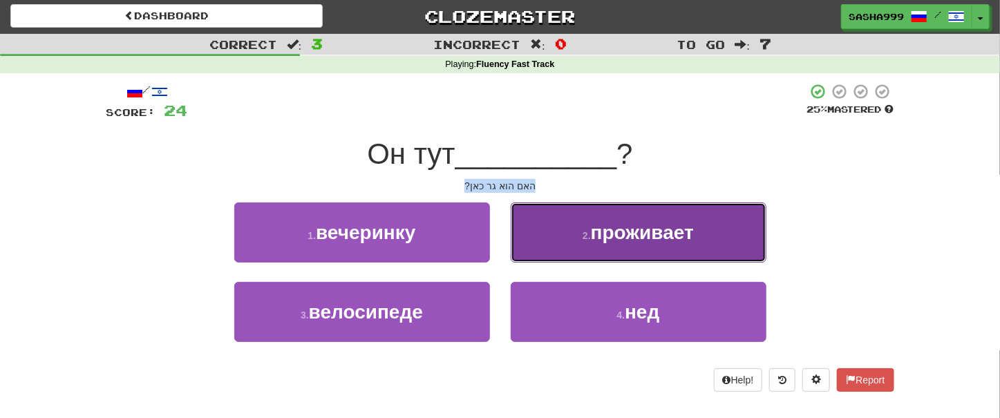
click at [607, 243] on span "проживает" at bounding box center [642, 232] width 103 height 21
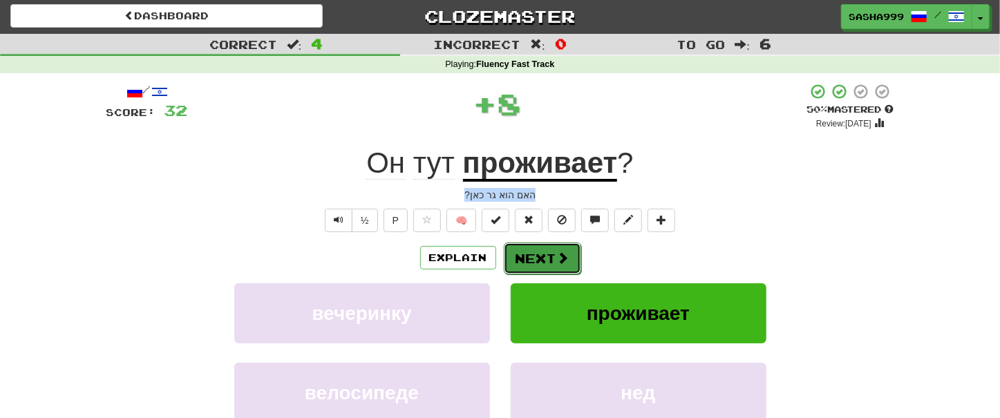
click at [528, 254] on button "Next" at bounding box center [542, 258] width 77 height 32
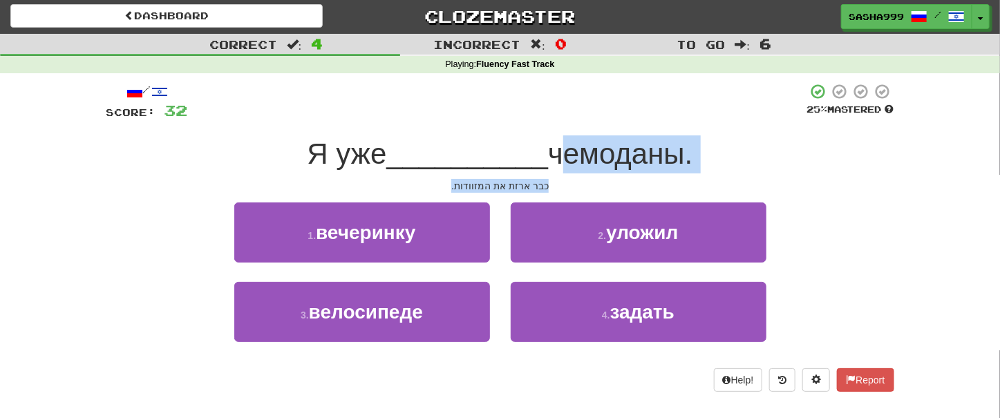
drag, startPoint x: 425, startPoint y: 179, endPoint x: 556, endPoint y: 175, distance: 131.3
click at [556, 175] on div "/ Score: 32 25 % Mastered Я уже __________ чемоданы. כבר ארזת את המזוודות. 1 . …" at bounding box center [499, 237] width 787 height 309
click at [431, 182] on div "כבר ארזת את המזוודות." at bounding box center [499, 186] width 787 height 14
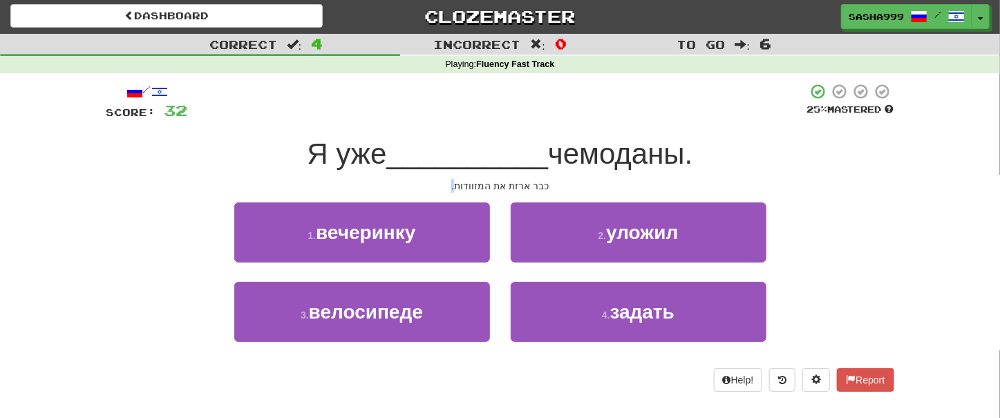
click at [431, 182] on div "כבר ארזת את המזוודות." at bounding box center [499, 186] width 787 height 14
drag, startPoint x: 431, startPoint y: 182, endPoint x: 553, endPoint y: 182, distance: 121.6
click at [553, 182] on div "כבר ארזת את המזוודות." at bounding box center [499, 186] width 787 height 14
copy div "כבר ארזת את המזוודות."
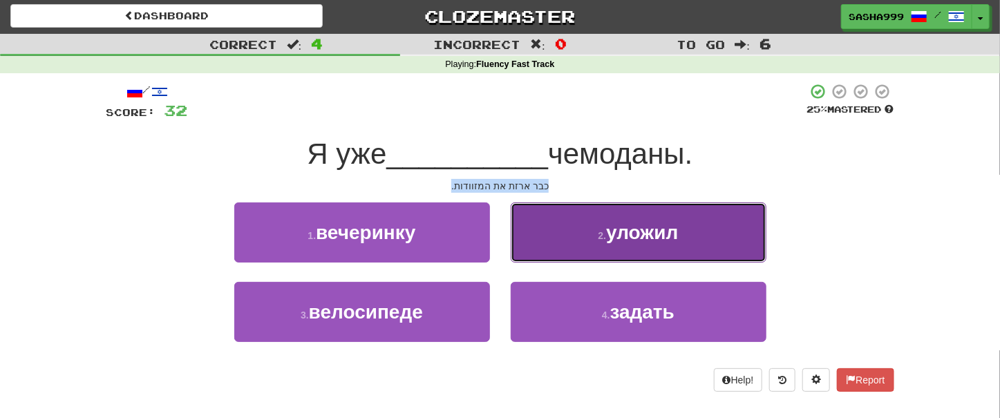
click at [623, 245] on button "2 . уложил" at bounding box center [638, 232] width 256 height 60
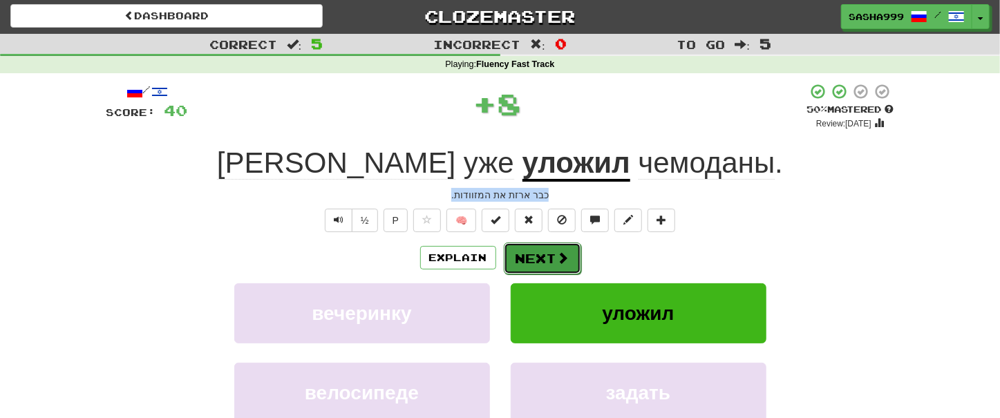
click at [550, 256] on button "Next" at bounding box center [542, 258] width 77 height 32
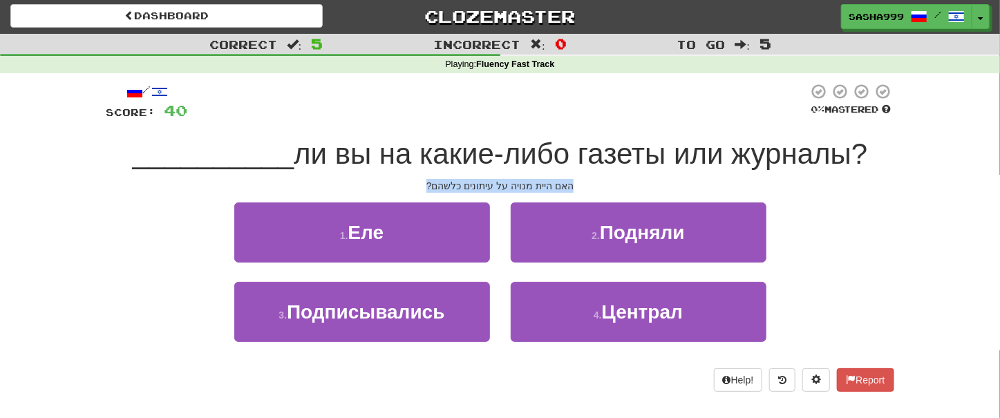
drag, startPoint x: 414, startPoint y: 179, endPoint x: 609, endPoint y: 182, distance: 194.8
click at [639, 184] on div "האם היית מנויה על עיתונים כלשהם?" at bounding box center [499, 186] width 787 height 14
copy div "האם היית מנויה על עיתונים כלשהם?"
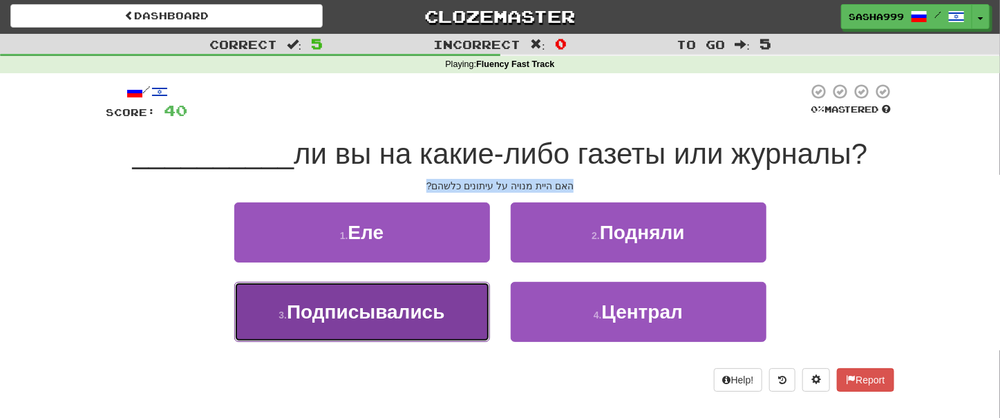
click at [384, 306] on span "Подписывались" at bounding box center [365, 311] width 157 height 21
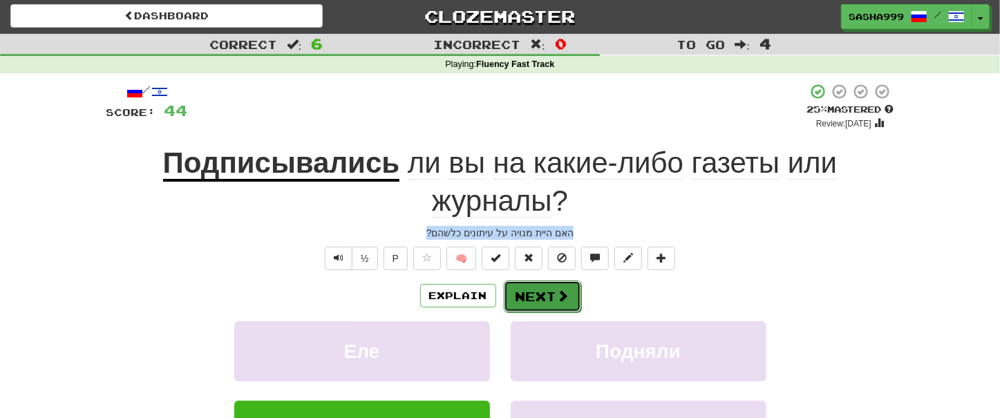
click at [557, 296] on span at bounding box center [563, 295] width 12 height 12
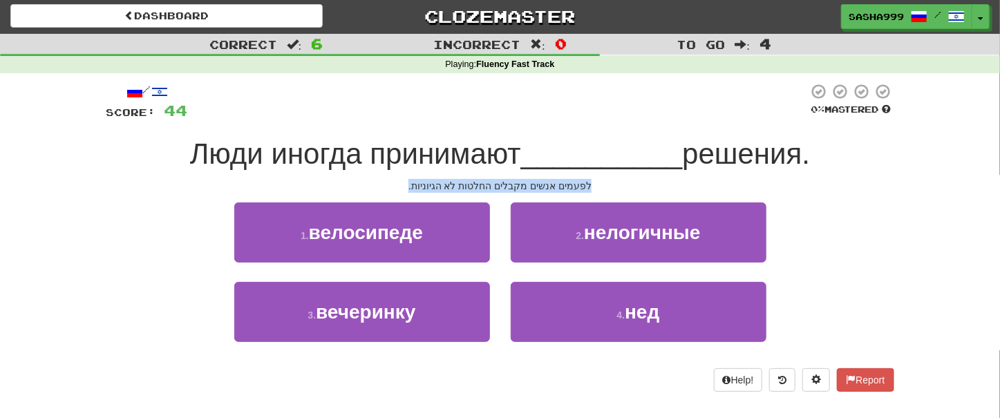
drag, startPoint x: 411, startPoint y: 183, endPoint x: 596, endPoint y: 179, distance: 185.2
click at [596, 179] on div "/ Score: 44 0 % Mastered Люди иногда принимают __________ решения. לפעמים אנשים…" at bounding box center [499, 237] width 787 height 309
copy div "לפעמים אנשים מקבלים החלטות לא הגיוניות."
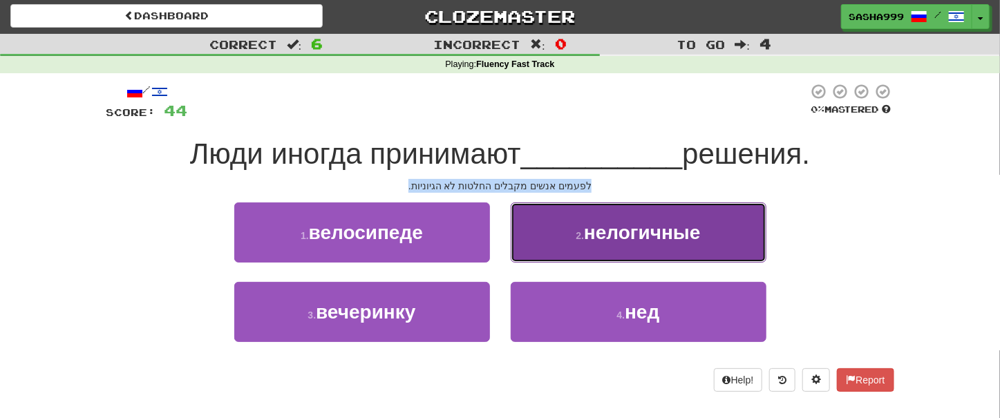
click at [630, 240] on span "нелогичные" at bounding box center [642, 232] width 117 height 21
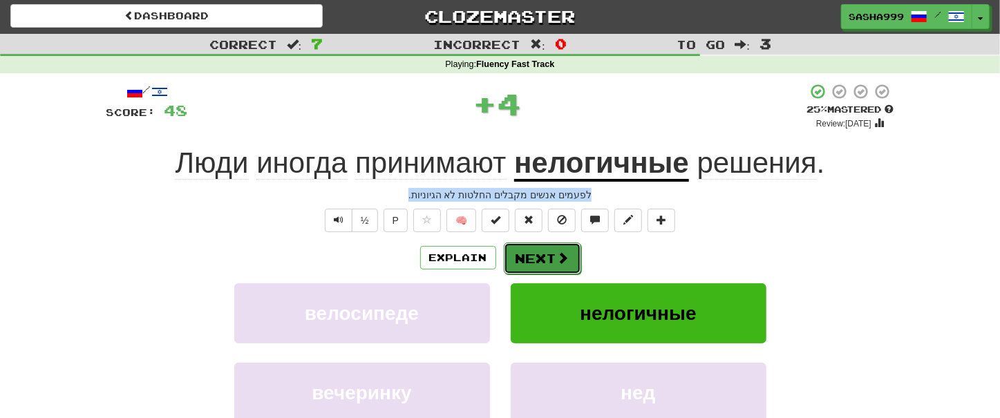
click at [557, 262] on span at bounding box center [563, 257] width 12 height 12
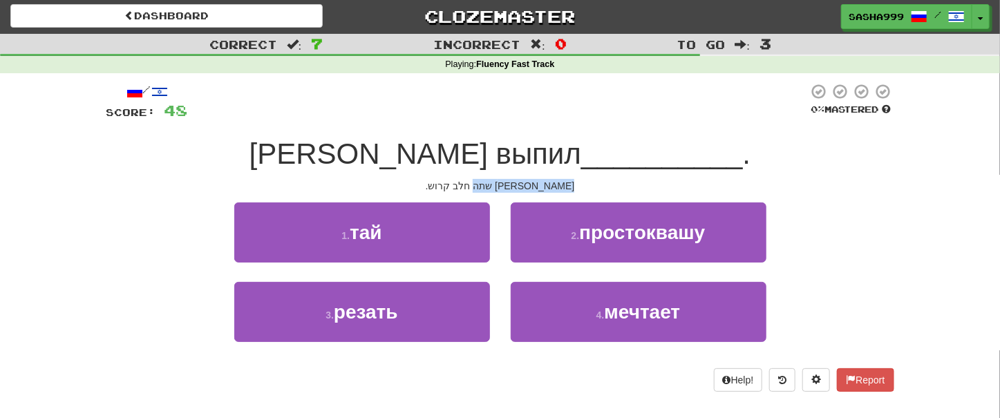
drag, startPoint x: 447, startPoint y: 186, endPoint x: 553, endPoint y: 184, distance: 106.4
click at [553, 184] on div "תום שתה חלב קרוש." at bounding box center [499, 186] width 787 height 14
copy div "תום שתה חלב קרוש."
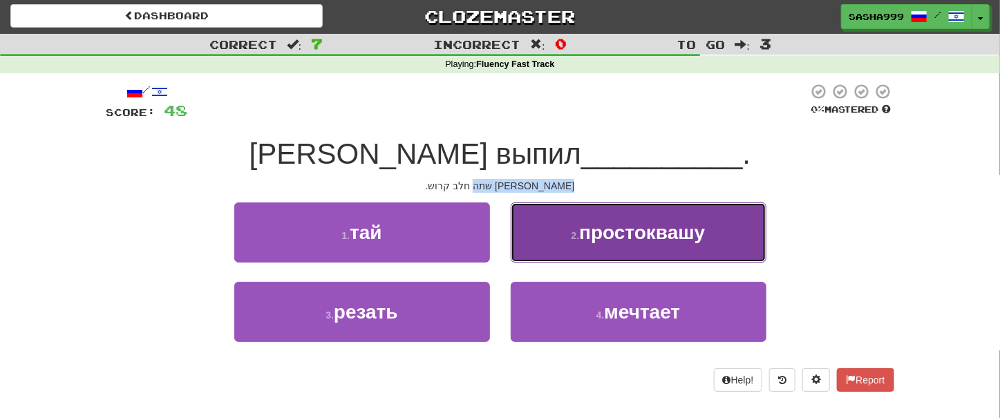
click at [712, 233] on button "2 . простоквашу" at bounding box center [638, 232] width 256 height 60
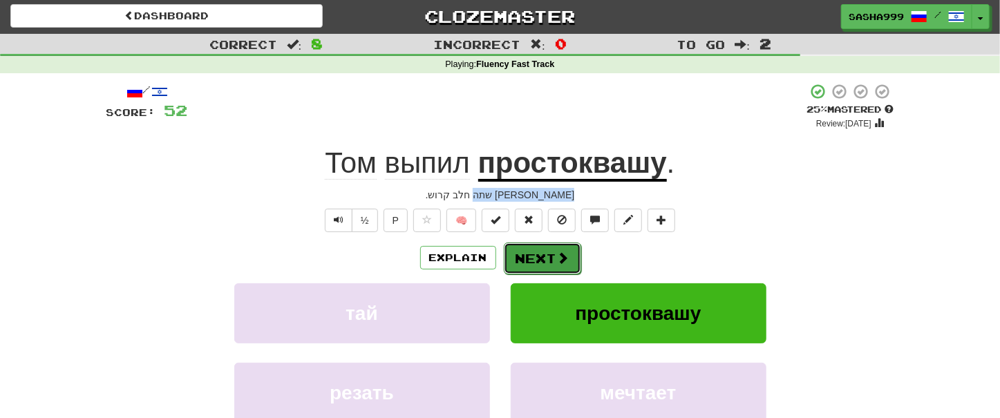
click at [561, 263] on span at bounding box center [563, 257] width 12 height 12
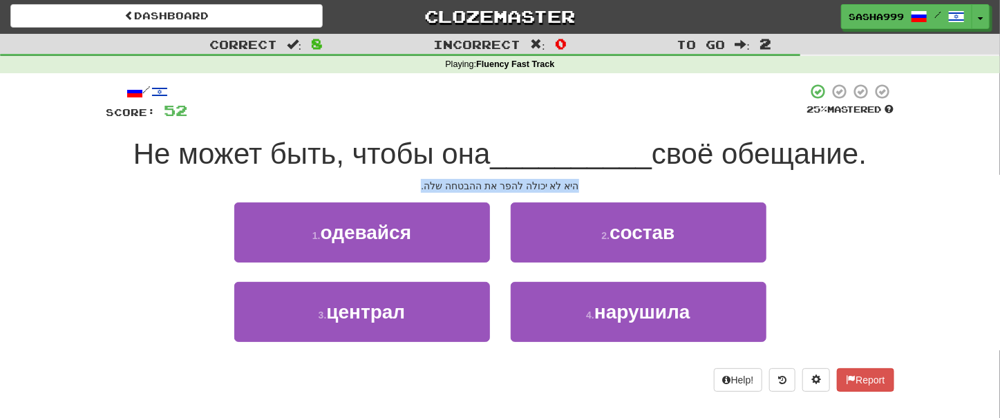
drag, startPoint x: 426, startPoint y: 183, endPoint x: 580, endPoint y: 178, distance: 154.1
click at [580, 178] on div "/ Score: 52 25 % Mastered Не может быть, чтобы она __________ своё обещание. הי…" at bounding box center [499, 237] width 787 height 309
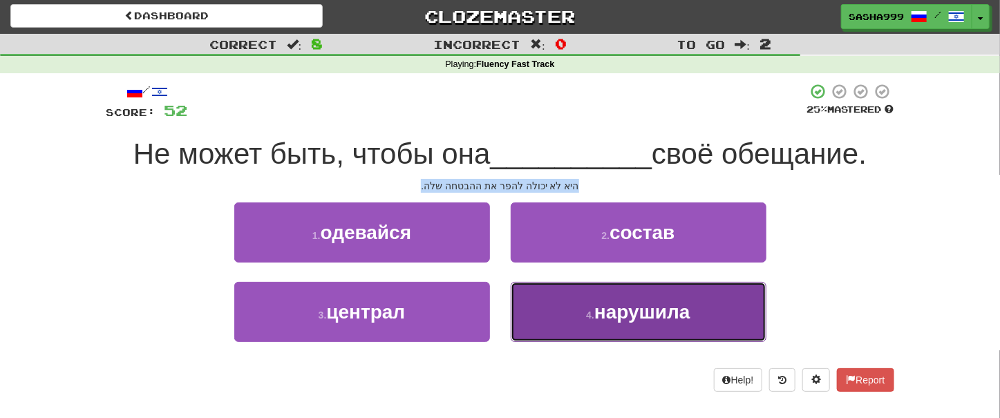
click at [675, 327] on button "4 . нарушила" at bounding box center [638, 312] width 256 height 60
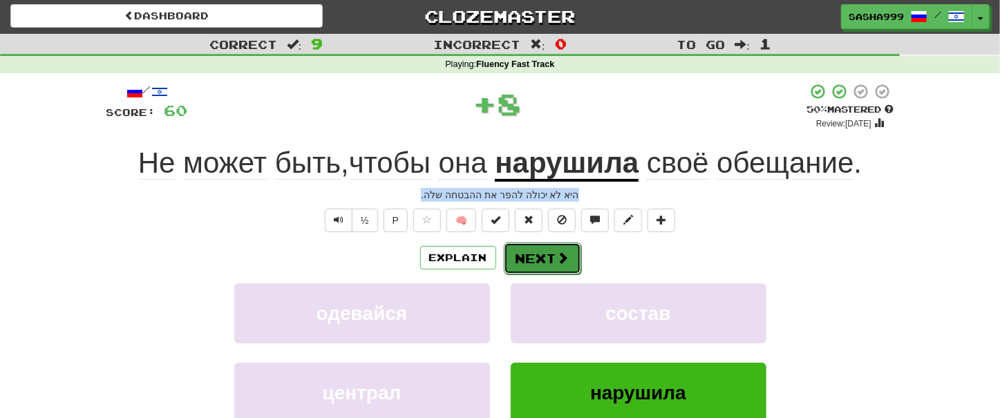
click at [543, 251] on button "Next" at bounding box center [542, 258] width 77 height 32
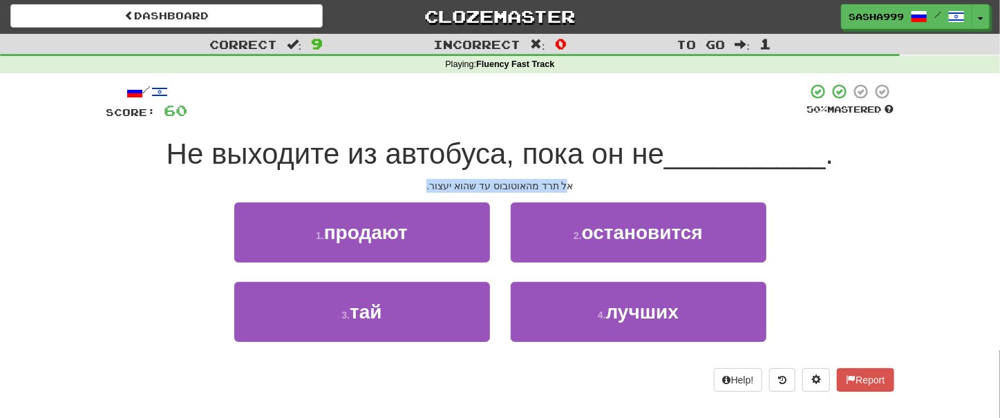
drag, startPoint x: 430, startPoint y: 183, endPoint x: 562, endPoint y: 182, distance: 132.6
click at [562, 182] on div "אל תרד מהאוטובוס עד שהוא יעצור." at bounding box center [499, 186] width 787 height 14
click at [424, 189] on div "אל תרד מהאוטובוס עד שהוא יעצור." at bounding box center [499, 186] width 787 height 14
drag, startPoint x: 420, startPoint y: 177, endPoint x: 612, endPoint y: 180, distance: 192.1
click at [612, 180] on div "/ Score: 60 50 % Mastered Не выходите из автобуса, пока он не __________ . אל ת…" at bounding box center [499, 237] width 787 height 309
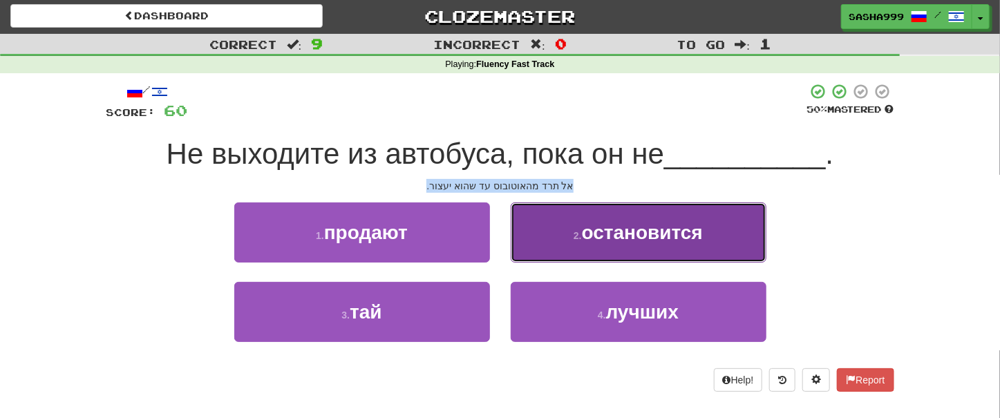
click at [604, 245] on button "2 . остановится" at bounding box center [638, 232] width 256 height 60
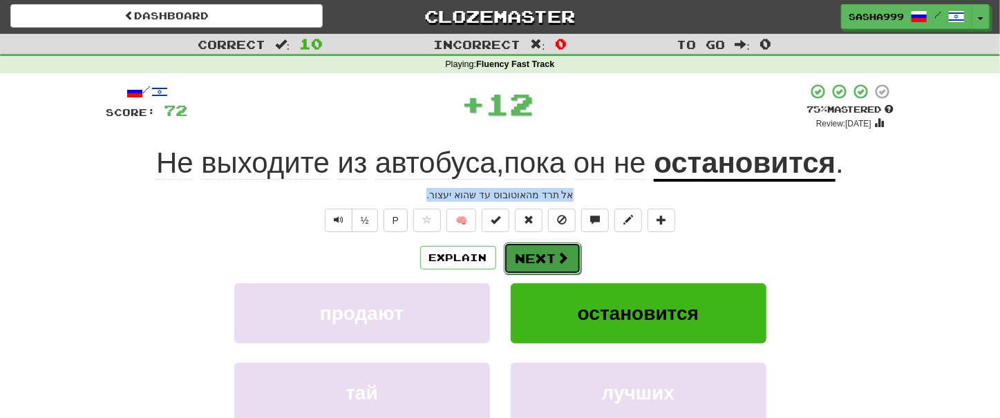
click at [551, 252] on button "Next" at bounding box center [542, 258] width 77 height 32
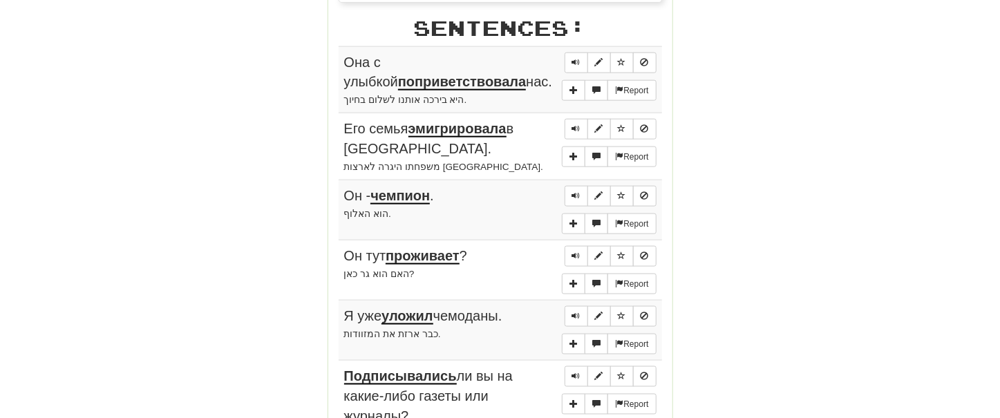
scroll to position [786, 0]
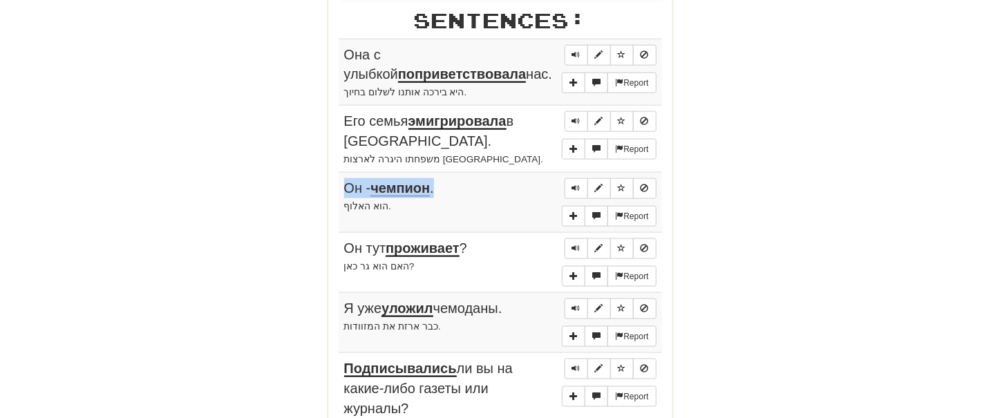
drag, startPoint x: 327, startPoint y: 50, endPoint x: 508, endPoint y: 183, distance: 224.8
click at [508, 183] on div "Round Results Stats: Score: + 72 Time: 3 : 51 New: 5 Review: 5 Correct: 10 Inco…" at bounding box center [499, 73] width 787 height 1370
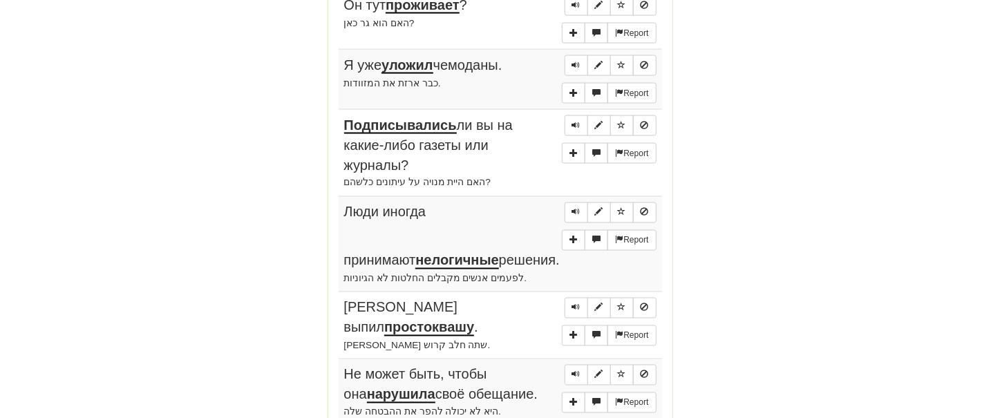
scroll to position [1179, 0]
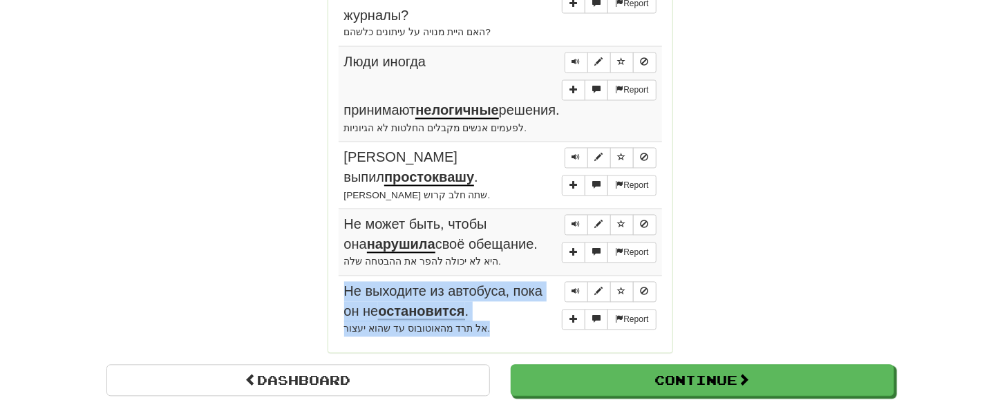
click at [475, 321] on div "אל תרד מהאוטובוס עד שהוא יעצור." at bounding box center [500, 329] width 312 height 16
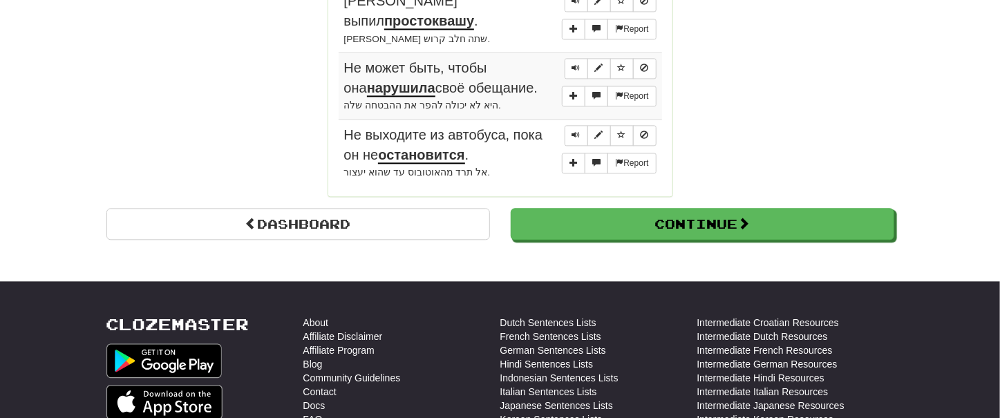
scroll to position [1224, 0]
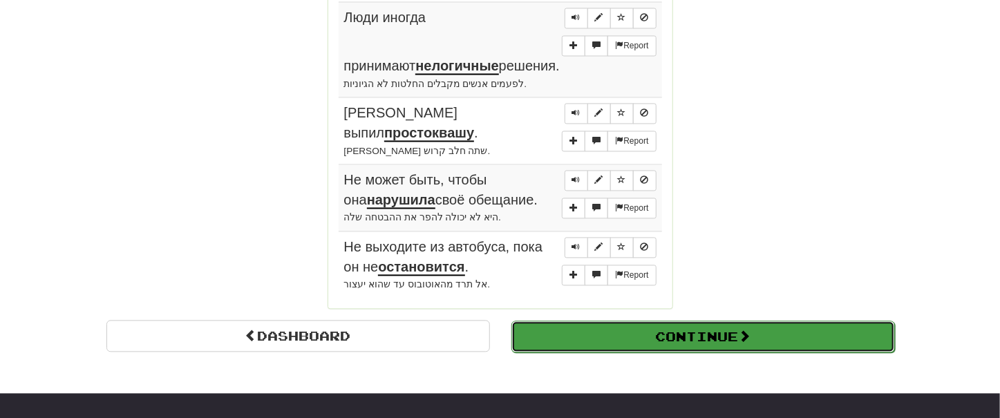
click at [715, 321] on button "Continue" at bounding box center [702, 337] width 383 height 32
